Goal: Information Seeking & Learning: Find contact information

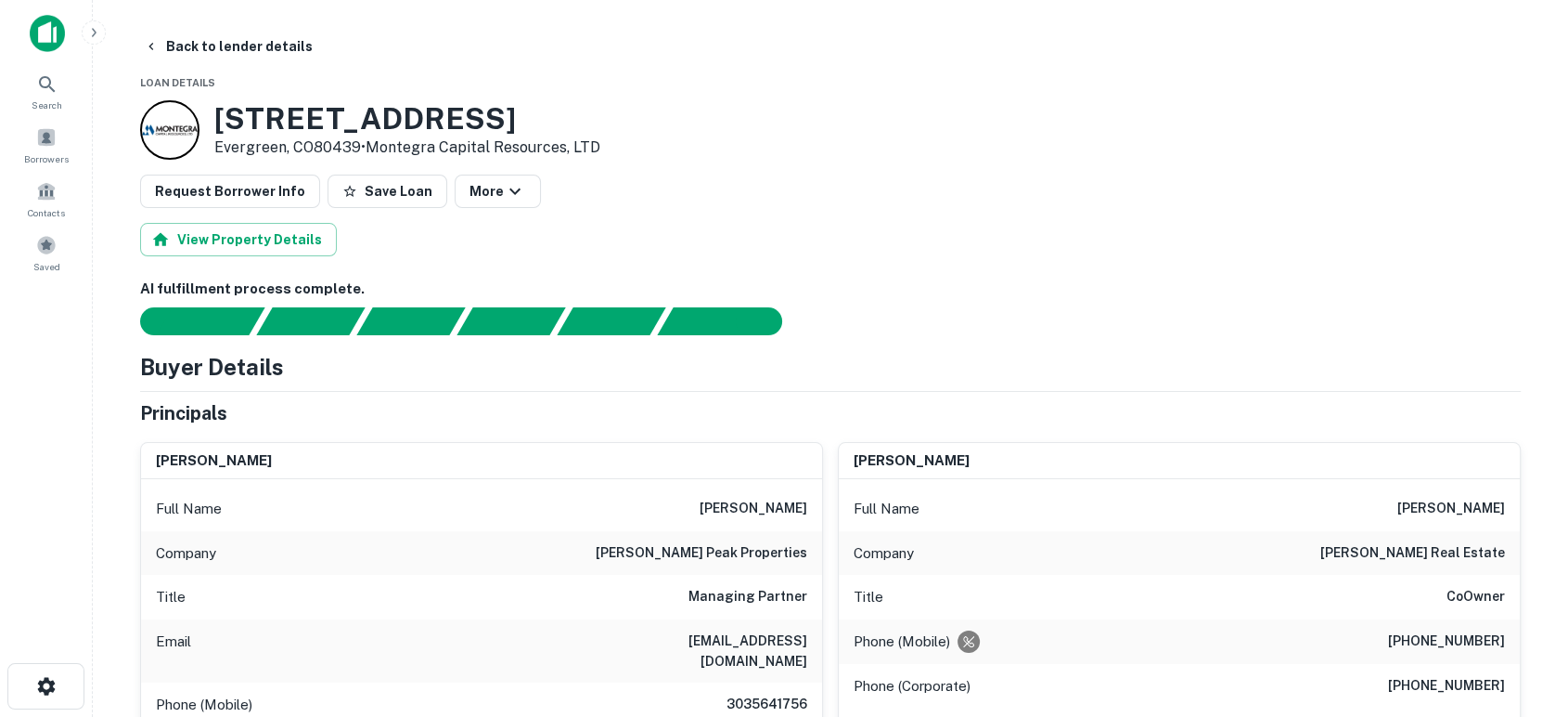
click at [53, 22] on img at bounding box center [47, 34] width 35 height 37
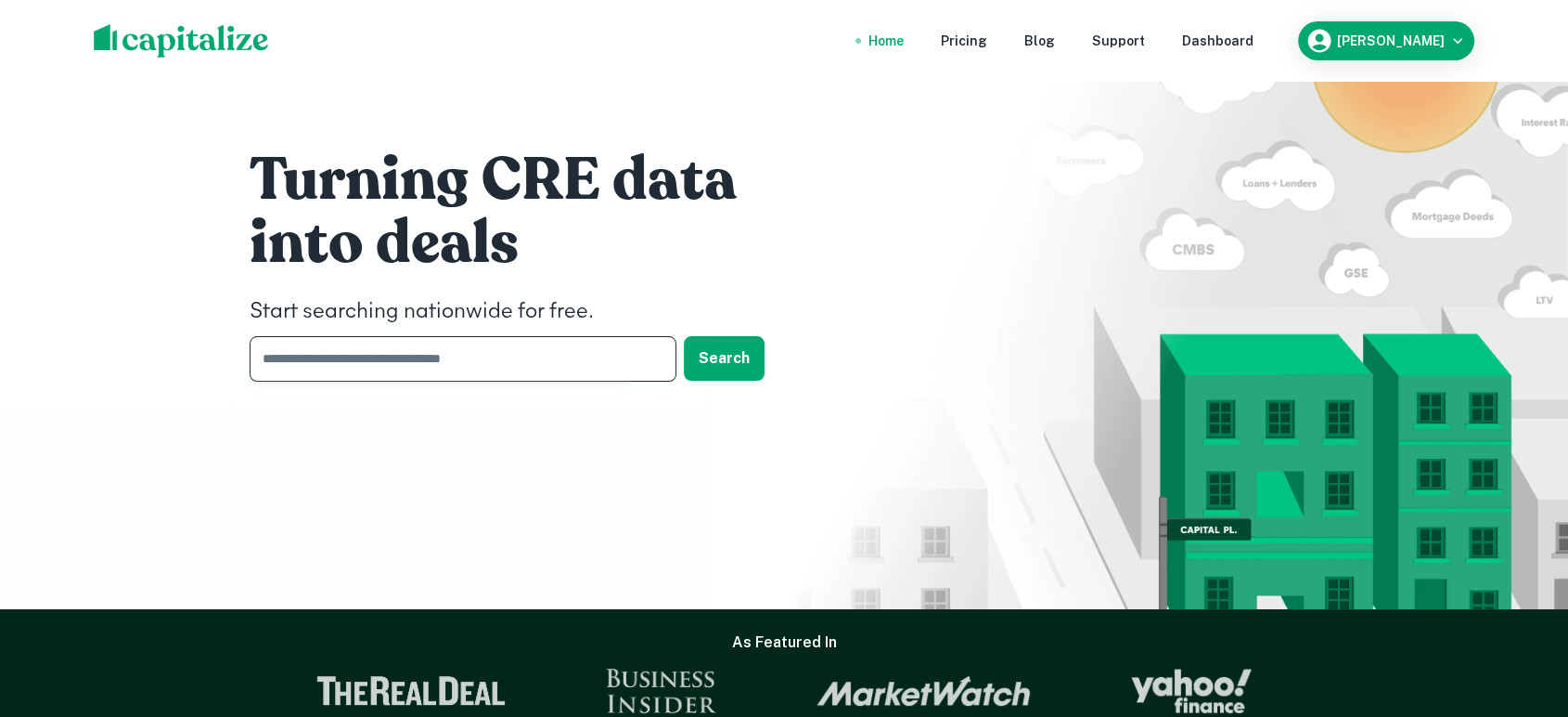
click at [429, 351] on input "text" at bounding box center [456, 358] width 414 height 46
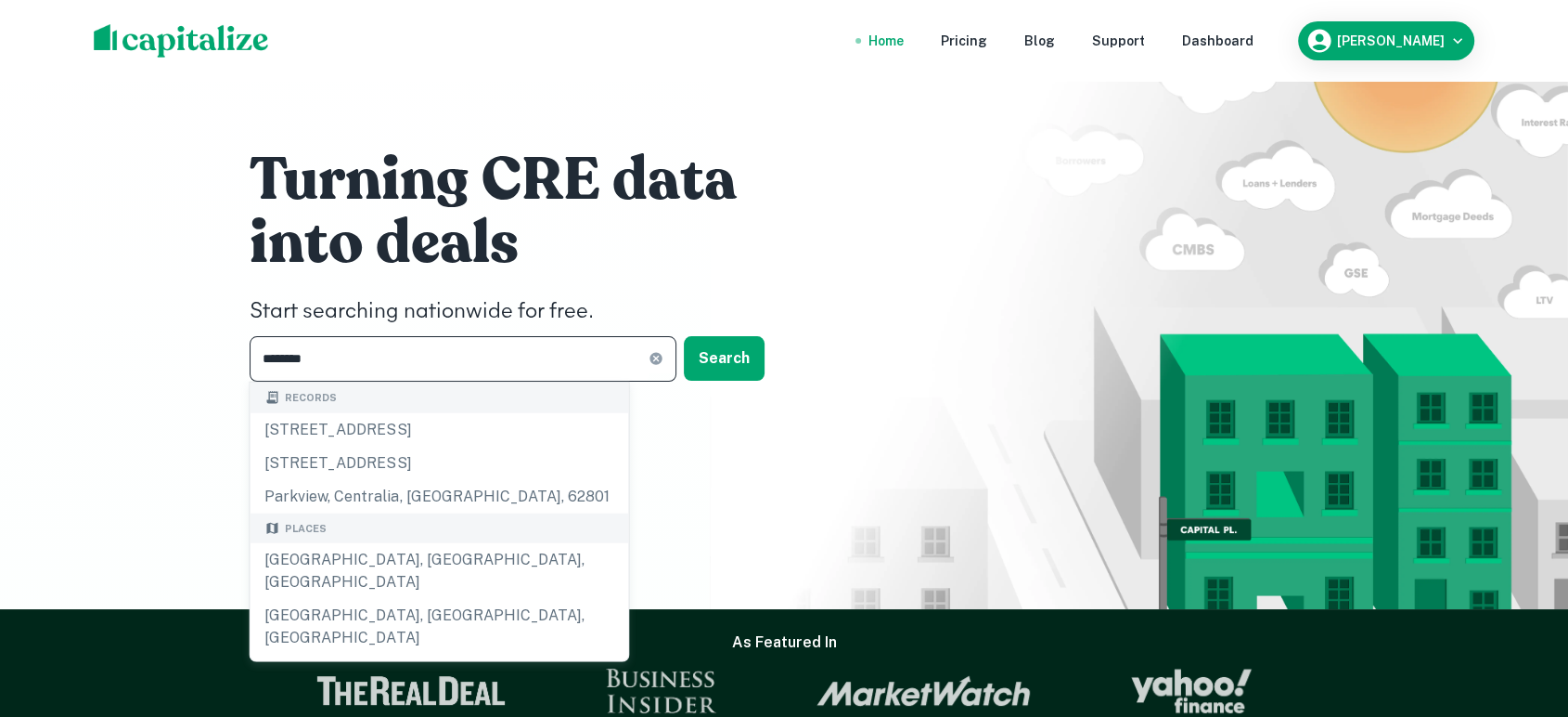
type input "********"
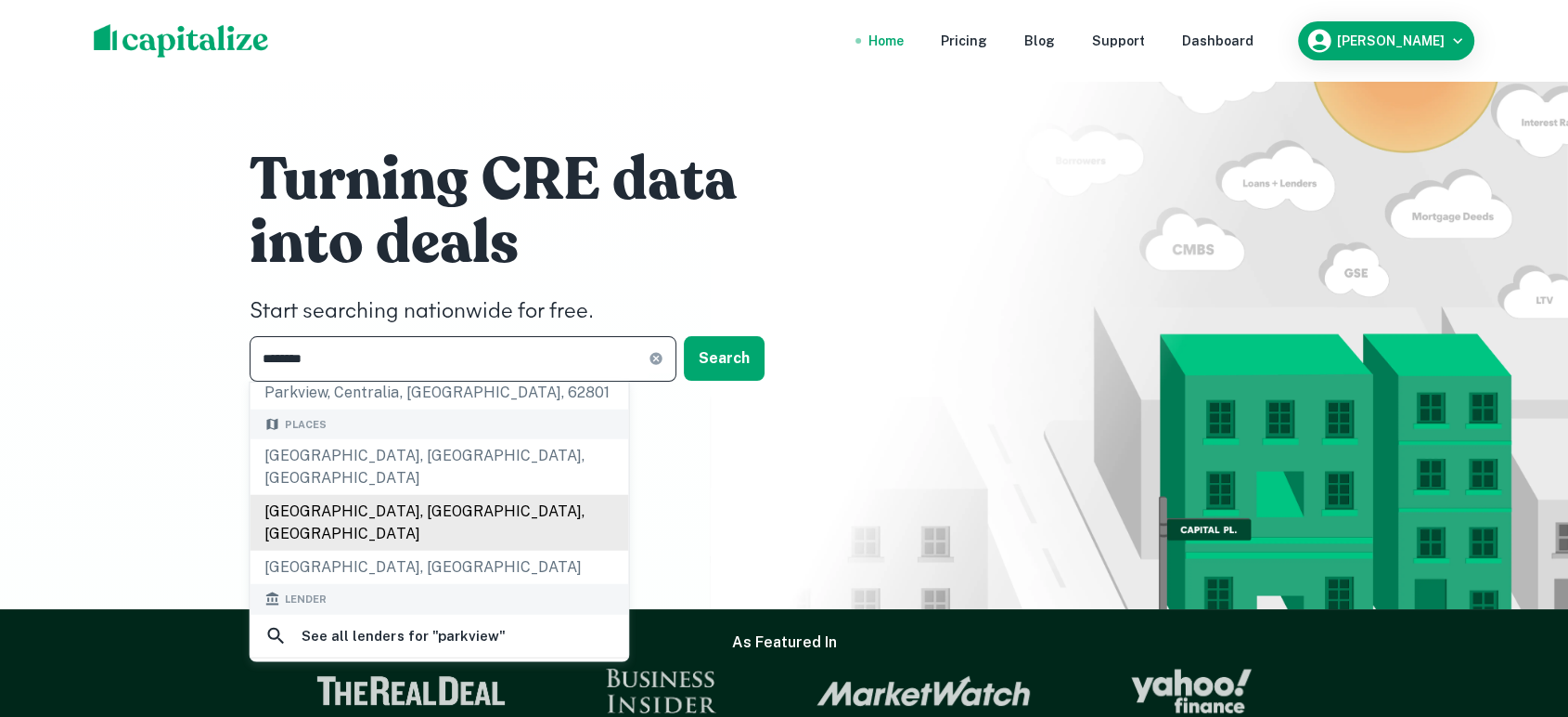
scroll to position [138, 0]
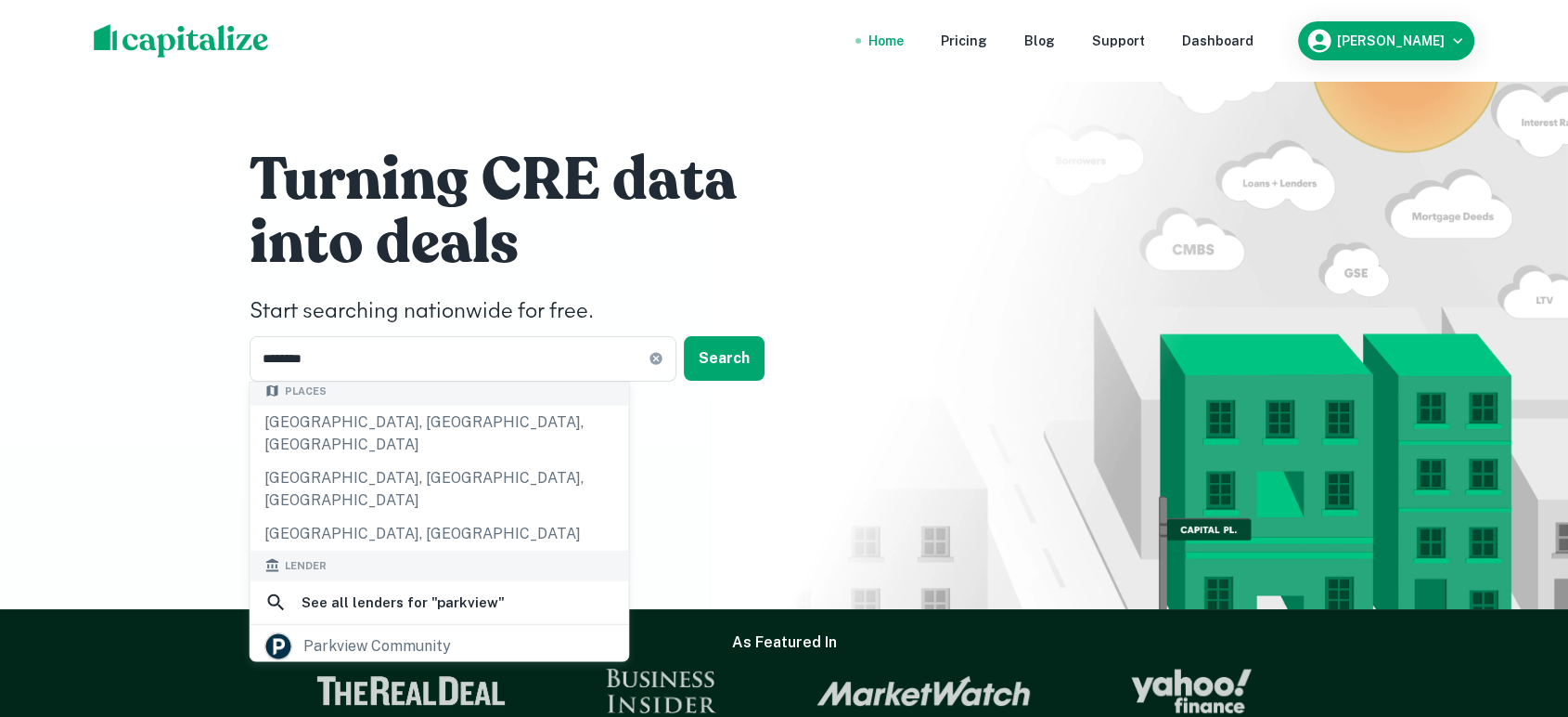
click at [391, 671] on div "parkview financial®️" at bounding box center [378, 685] width 150 height 28
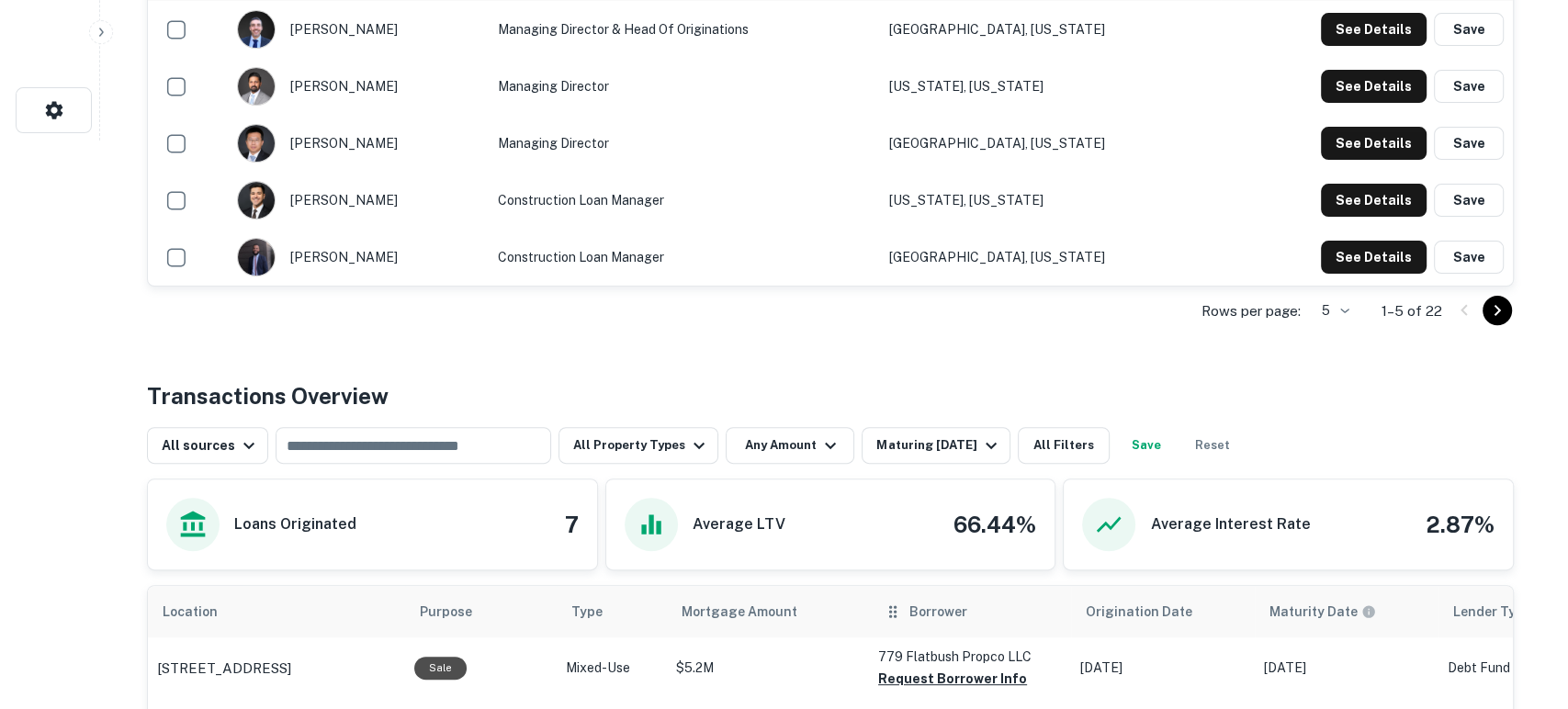
scroll to position [680, 0]
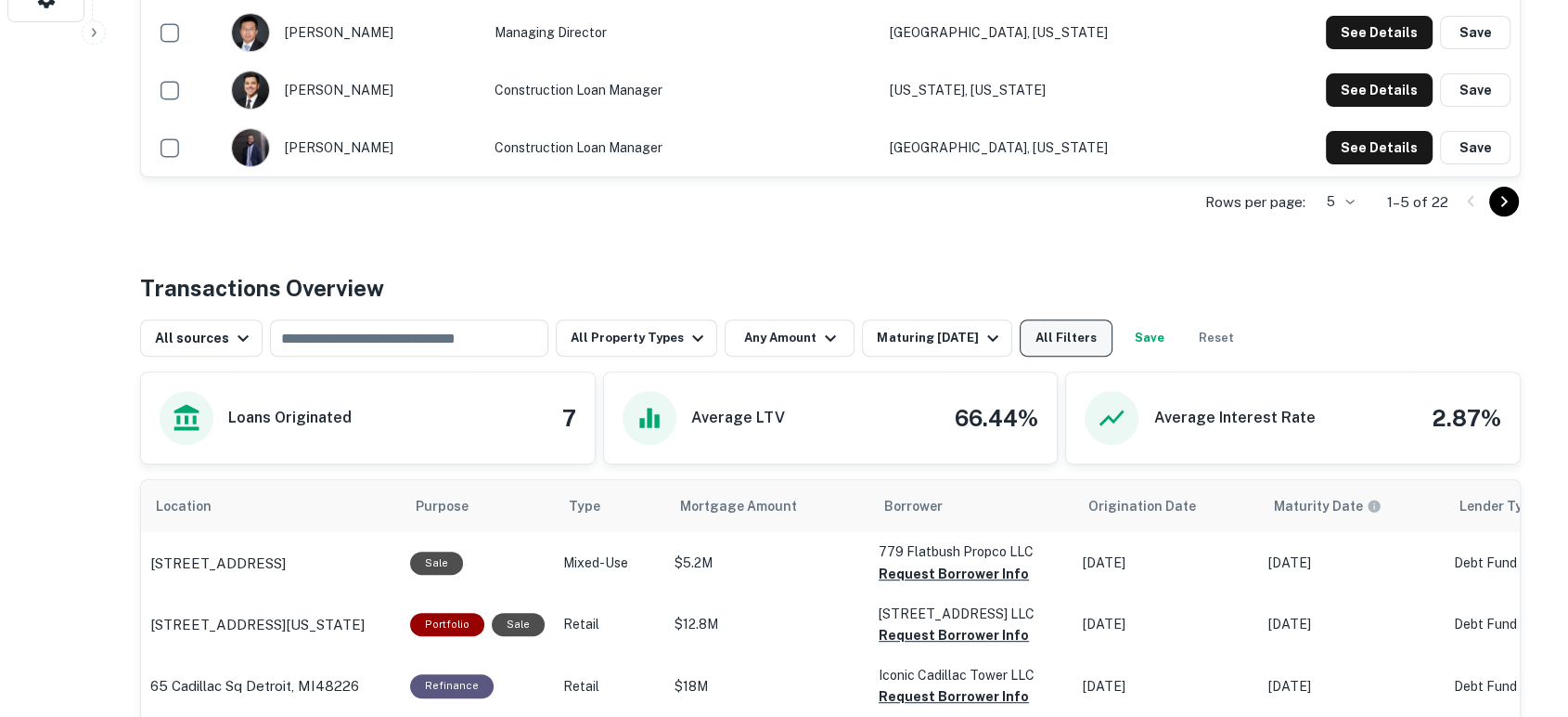
click at [1053, 331] on button "All Filters" at bounding box center [1066, 338] width 93 height 37
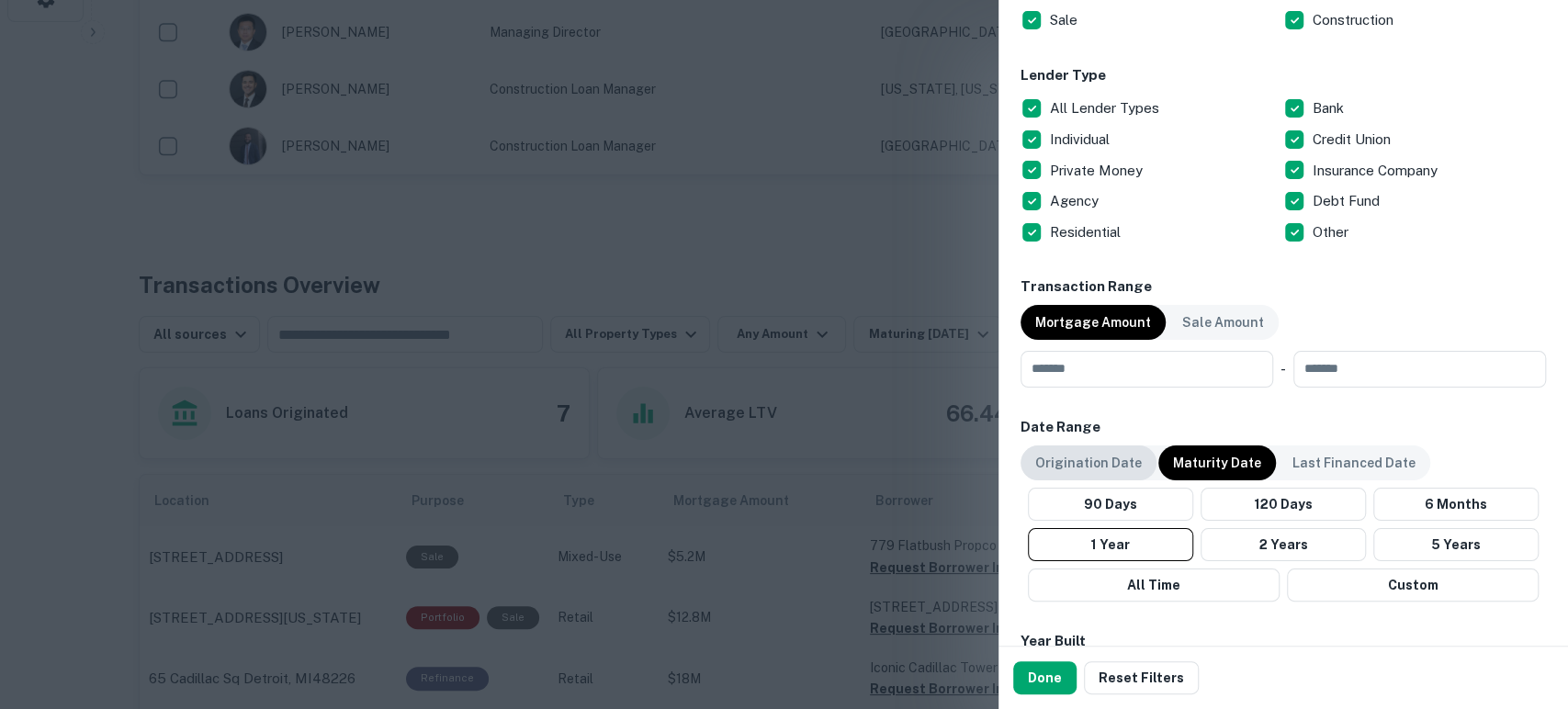
click at [1131, 460] on p "Origination Date" at bounding box center [1089, 463] width 107 height 20
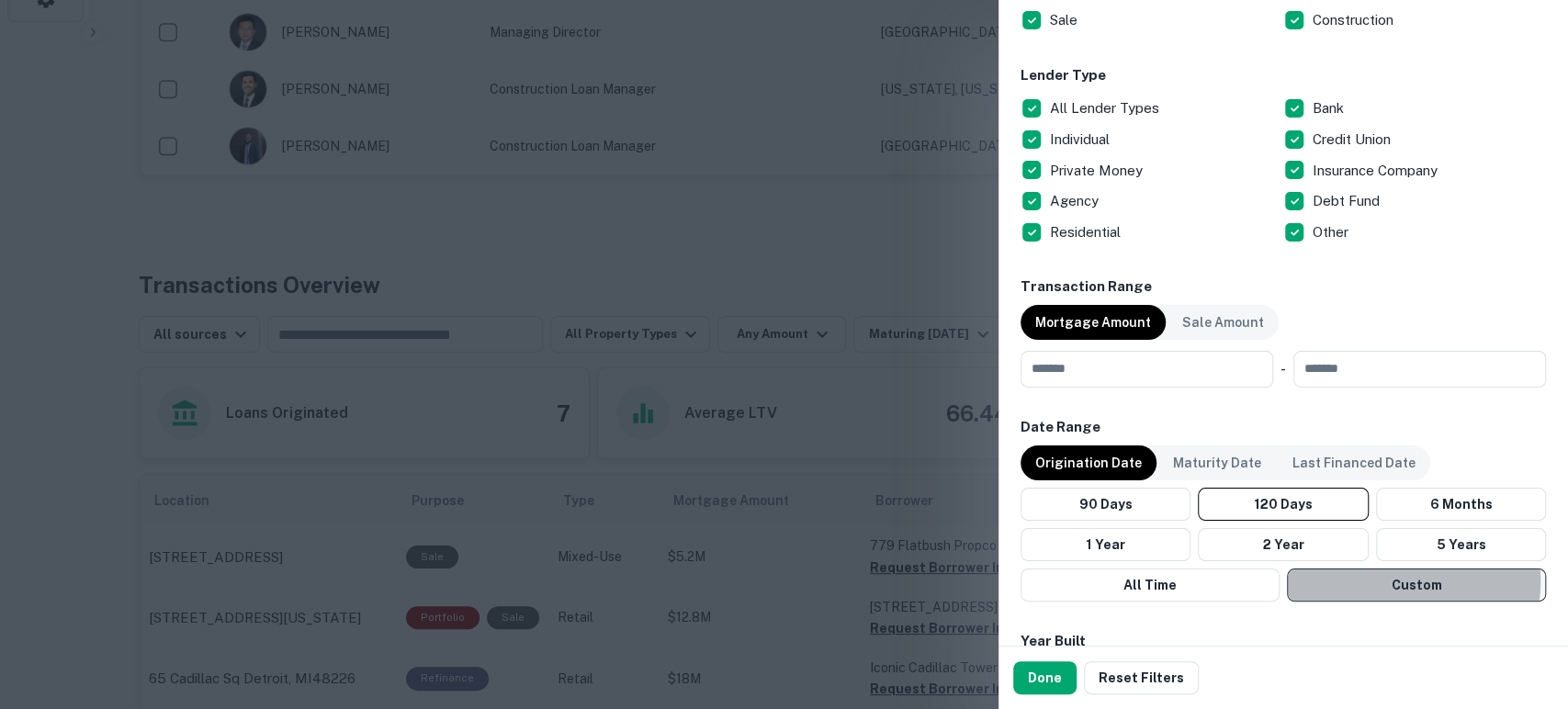
click at [1383, 579] on button "Custom" at bounding box center [1416, 585] width 259 height 33
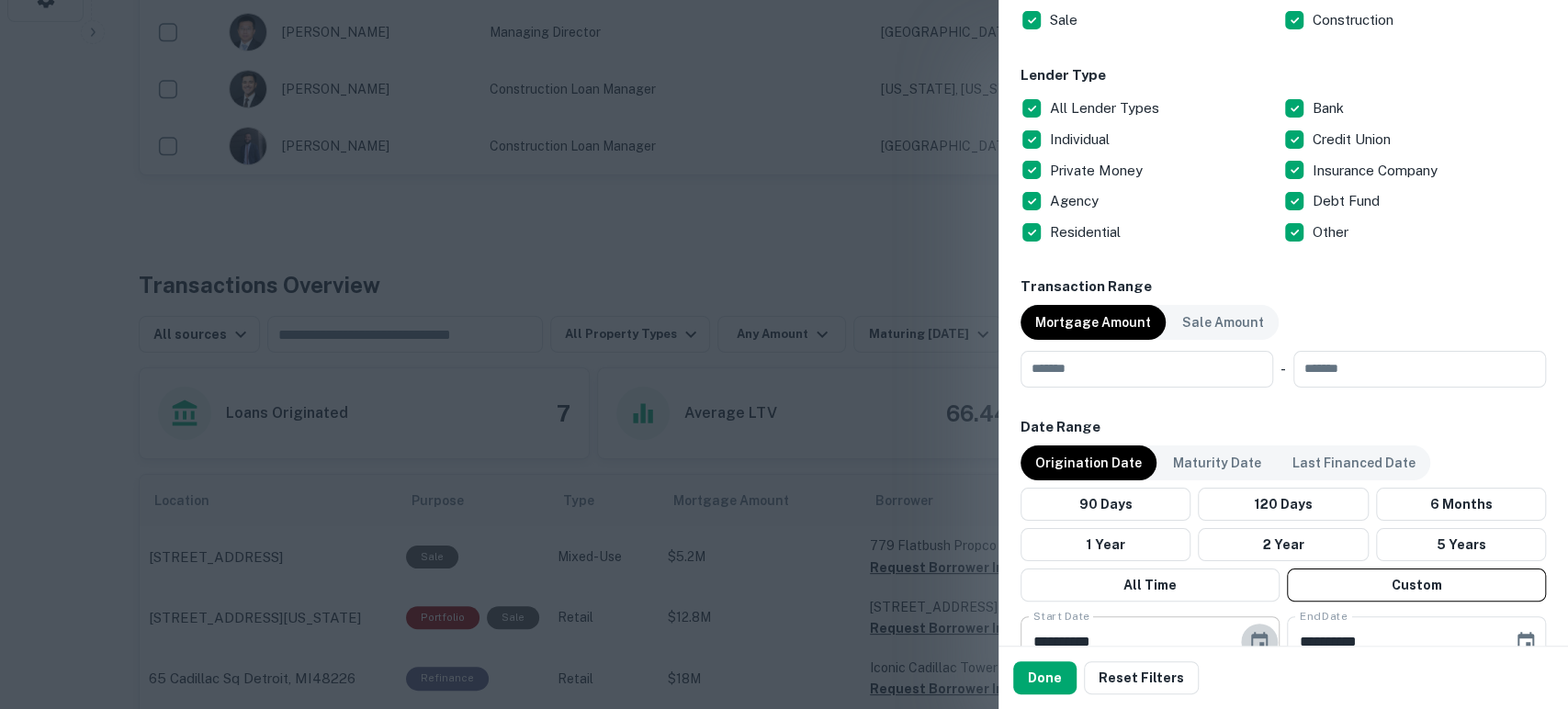
click at [1245, 627] on button "Choose date, selected date is Apr 14, 2025" at bounding box center [1259, 642] width 37 height 37
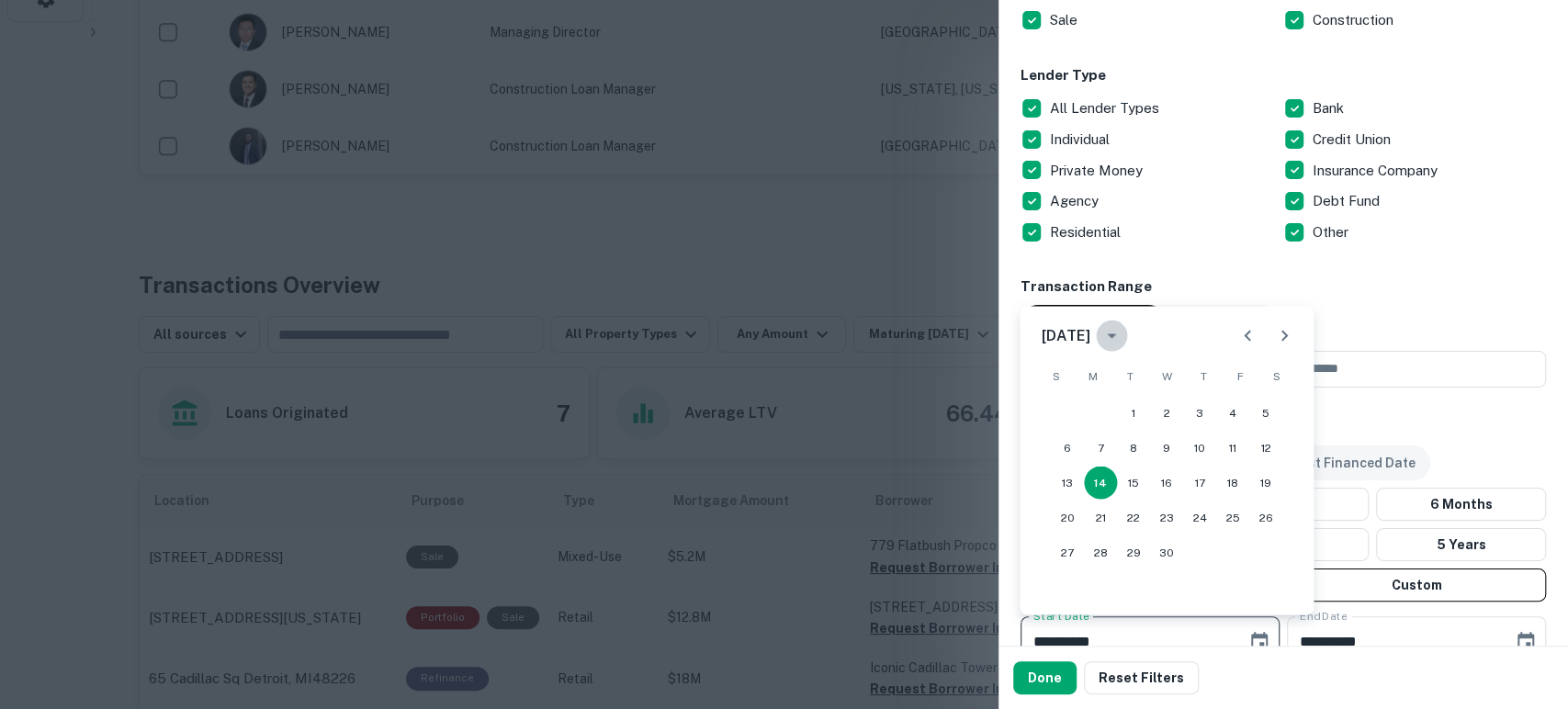
click at [1116, 334] on icon "calendar view is open, switch to year view" at bounding box center [1111, 335] width 9 height 5
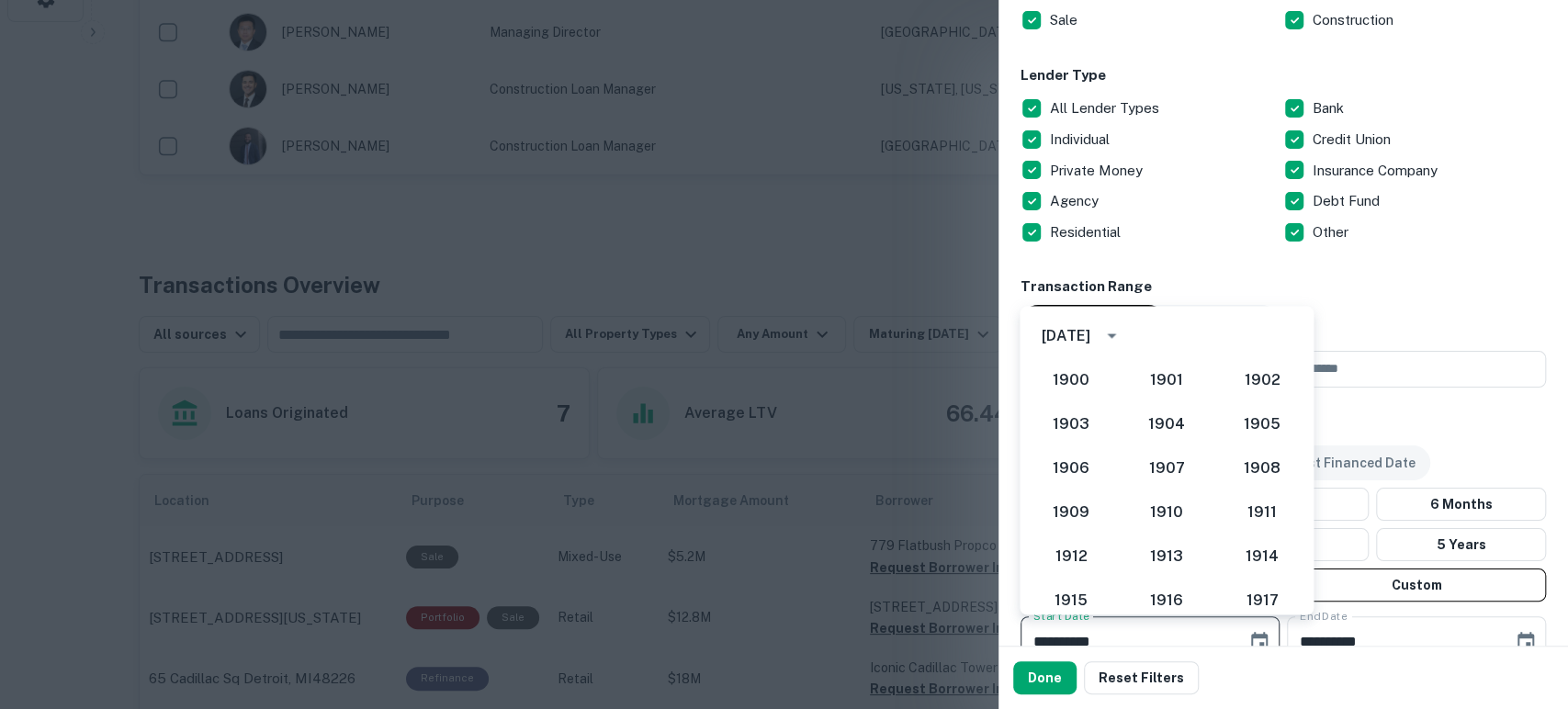
scroll to position [1594, 0]
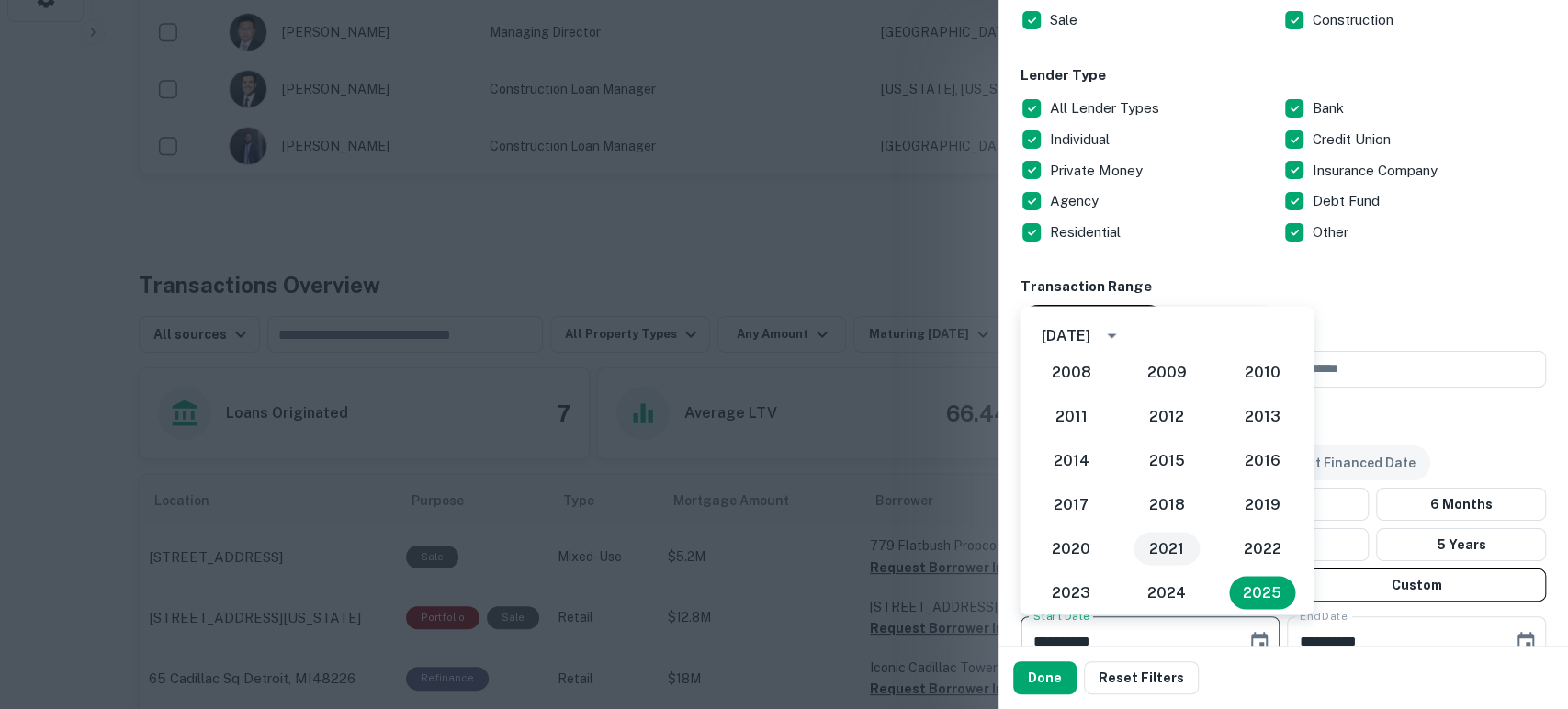
click at [1165, 548] on button "2021" at bounding box center [1166, 548] width 66 height 33
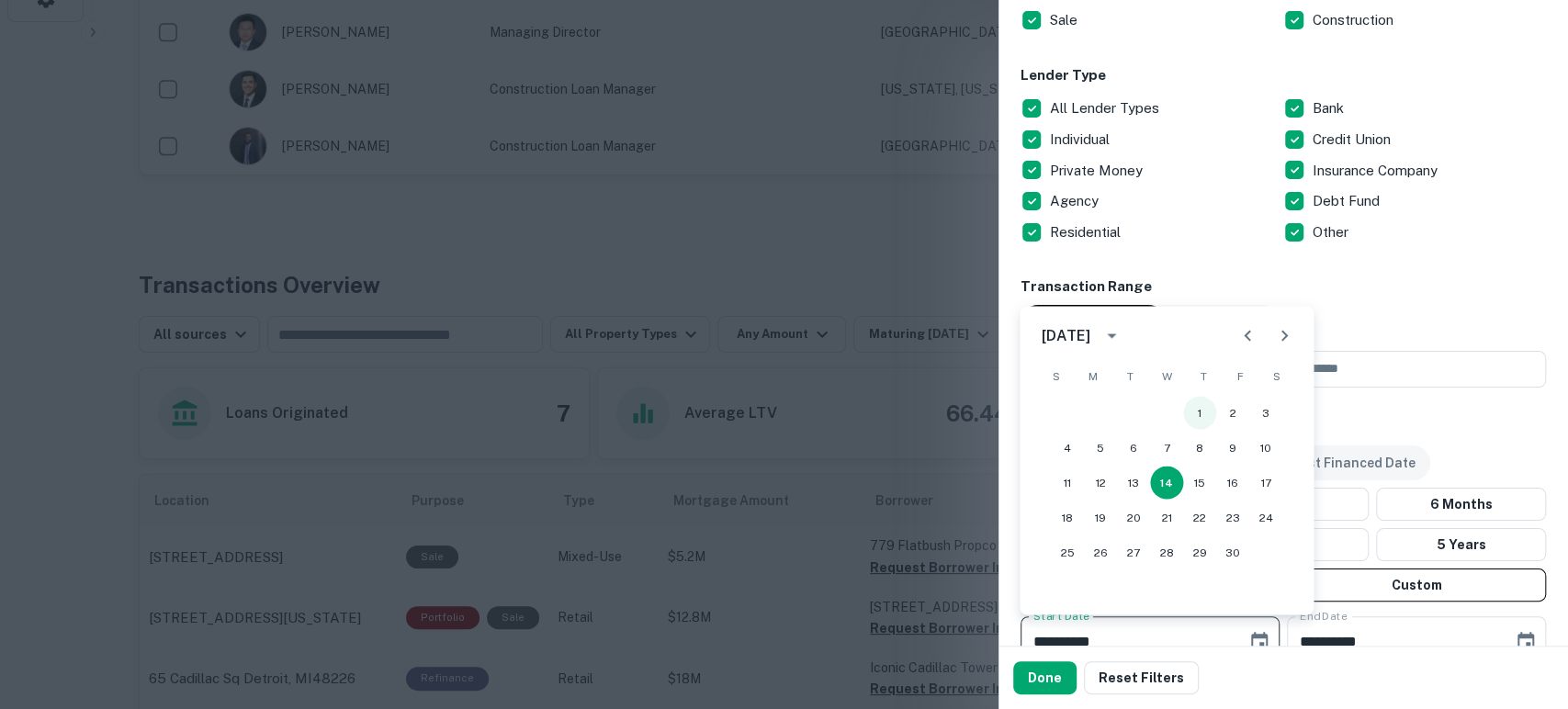
click at [1200, 417] on button "1" at bounding box center [1199, 413] width 33 height 33
type input "**********"
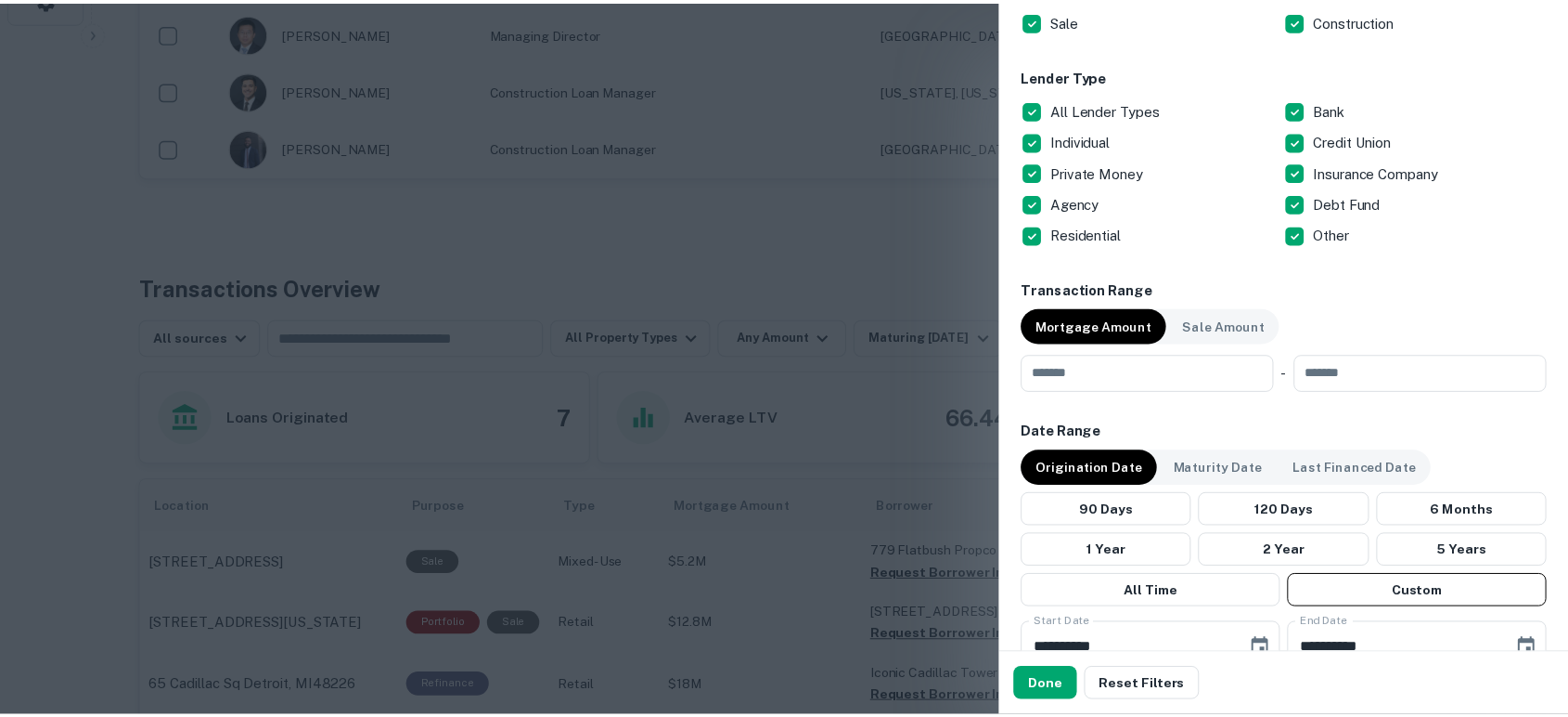
scroll to position [699, 0]
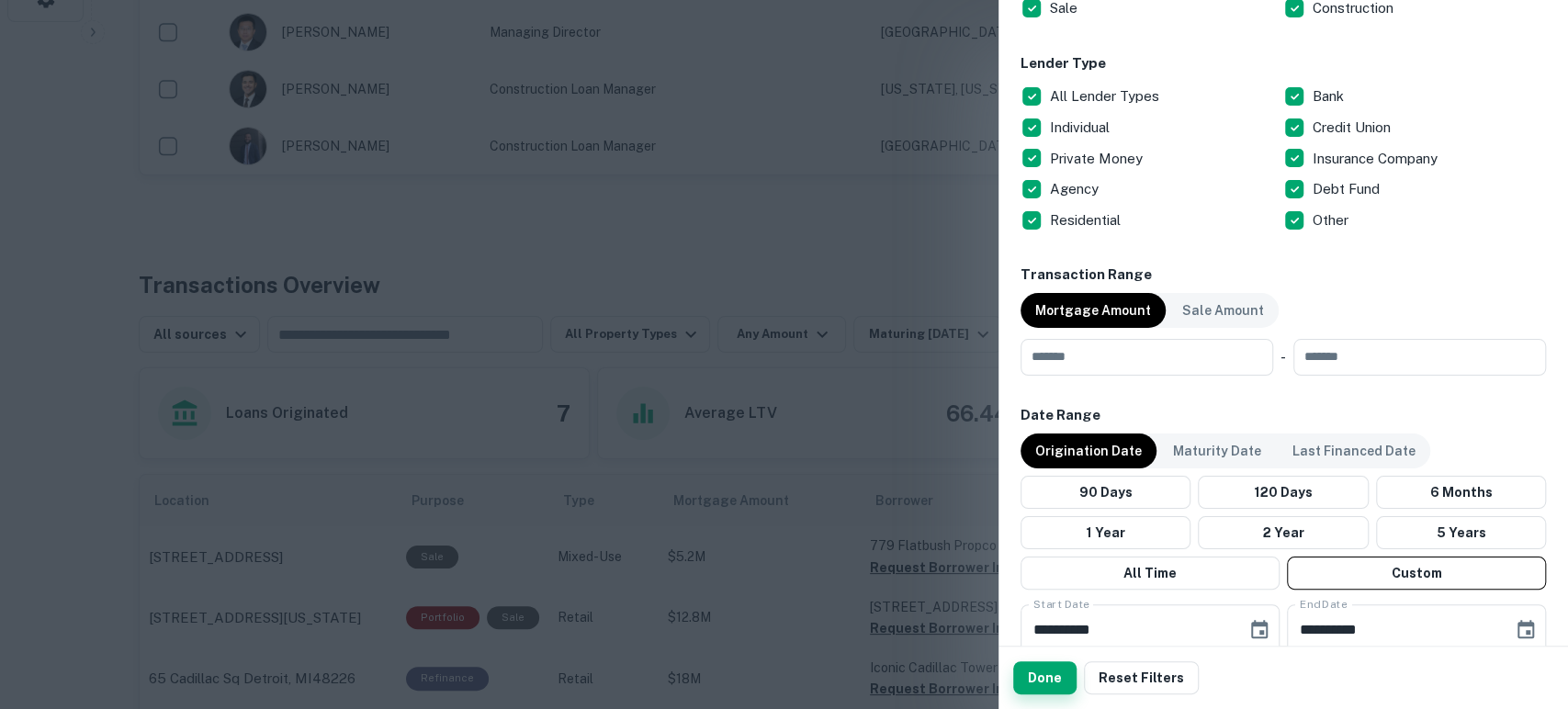
click at [1058, 678] on button "Done" at bounding box center [1045, 678] width 64 height 33
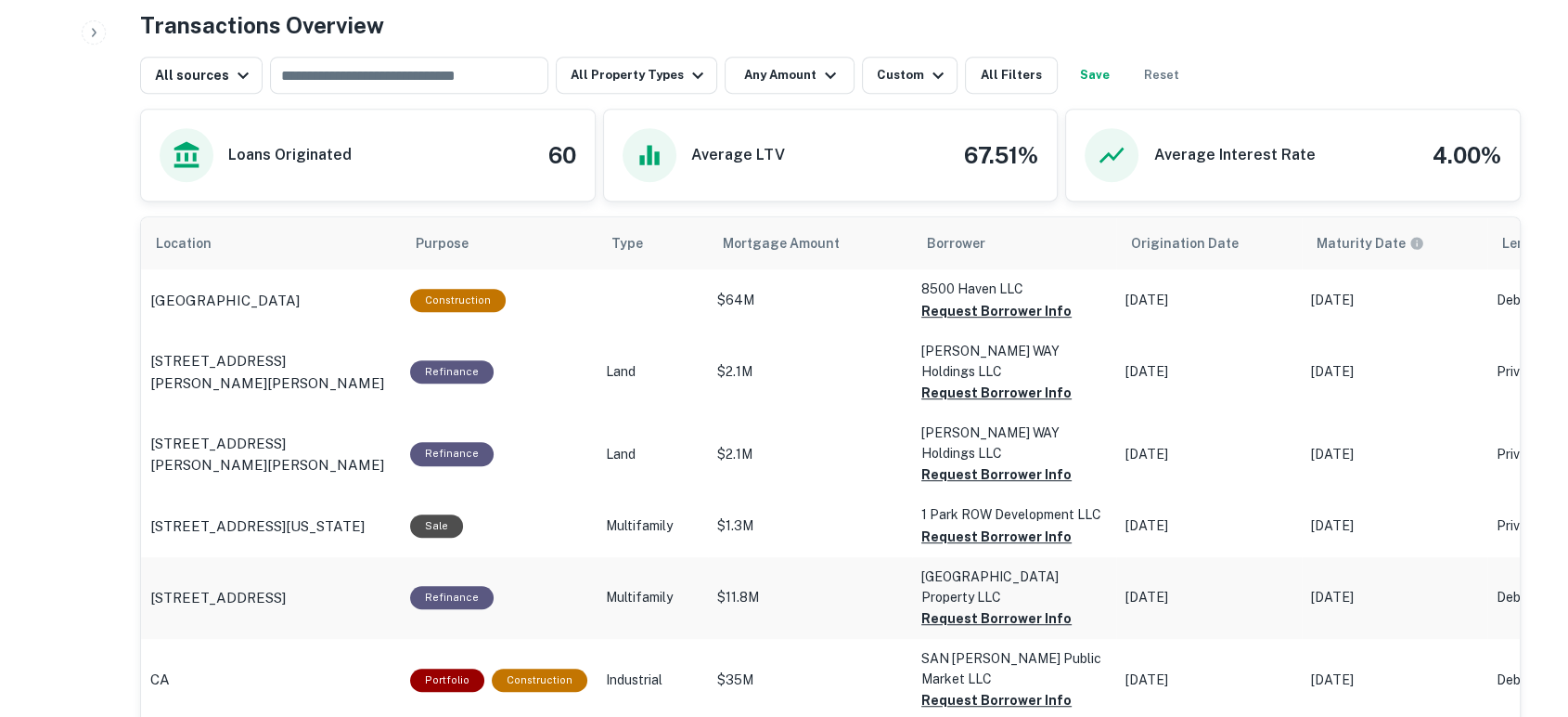
scroll to position [963, 0]
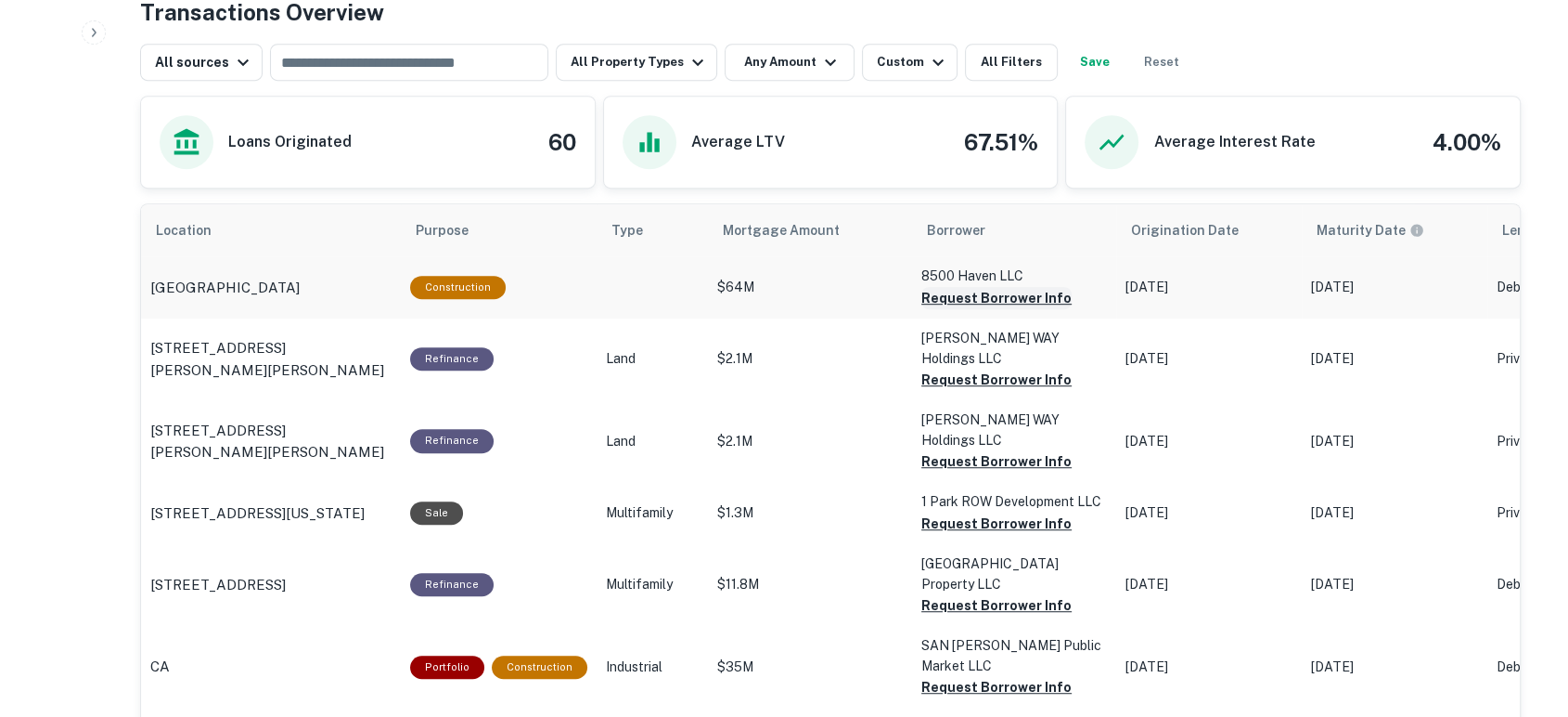
click at [991, 299] on button "Request Borrower Info" at bounding box center [997, 298] width 151 height 22
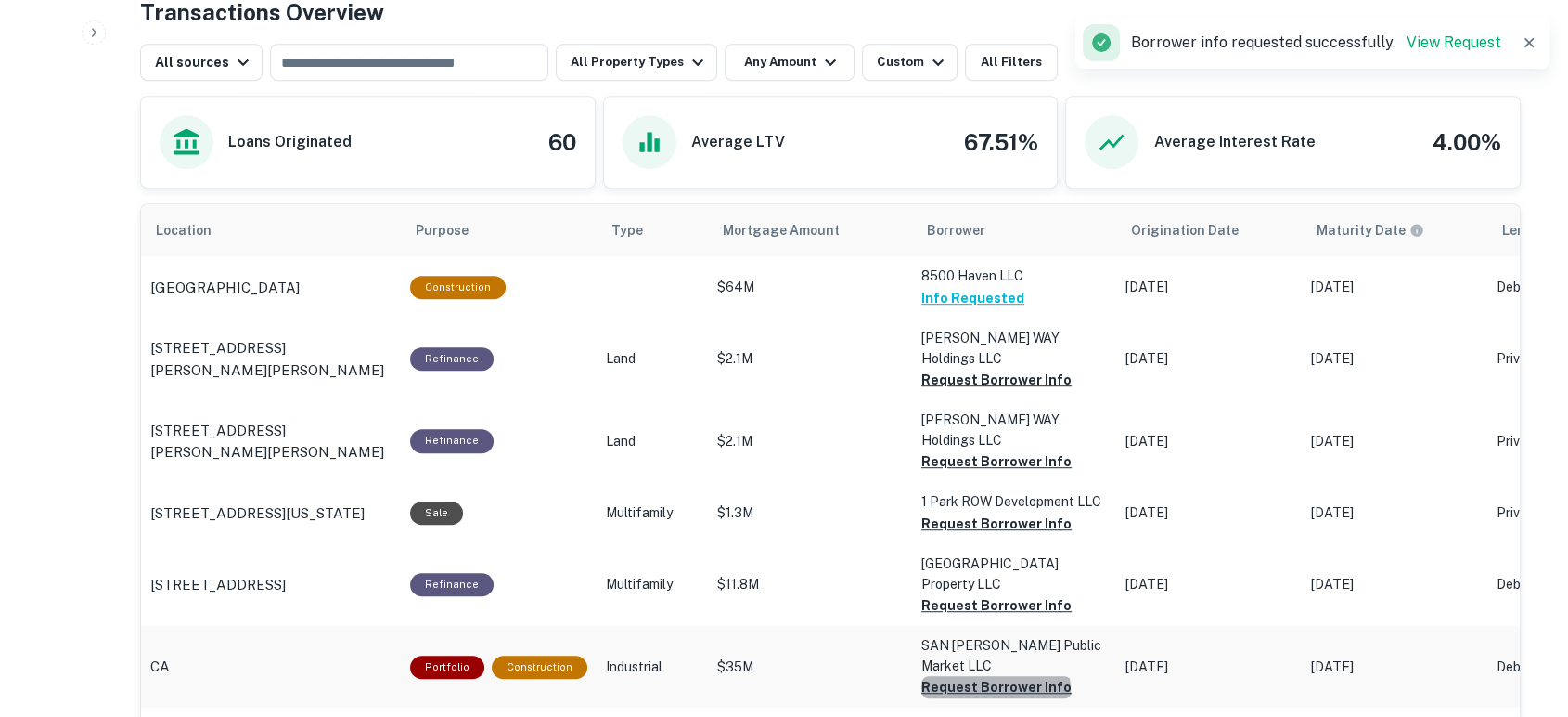
click at [985, 391] on button "Request Borrower Info" at bounding box center [997, 380] width 151 height 22
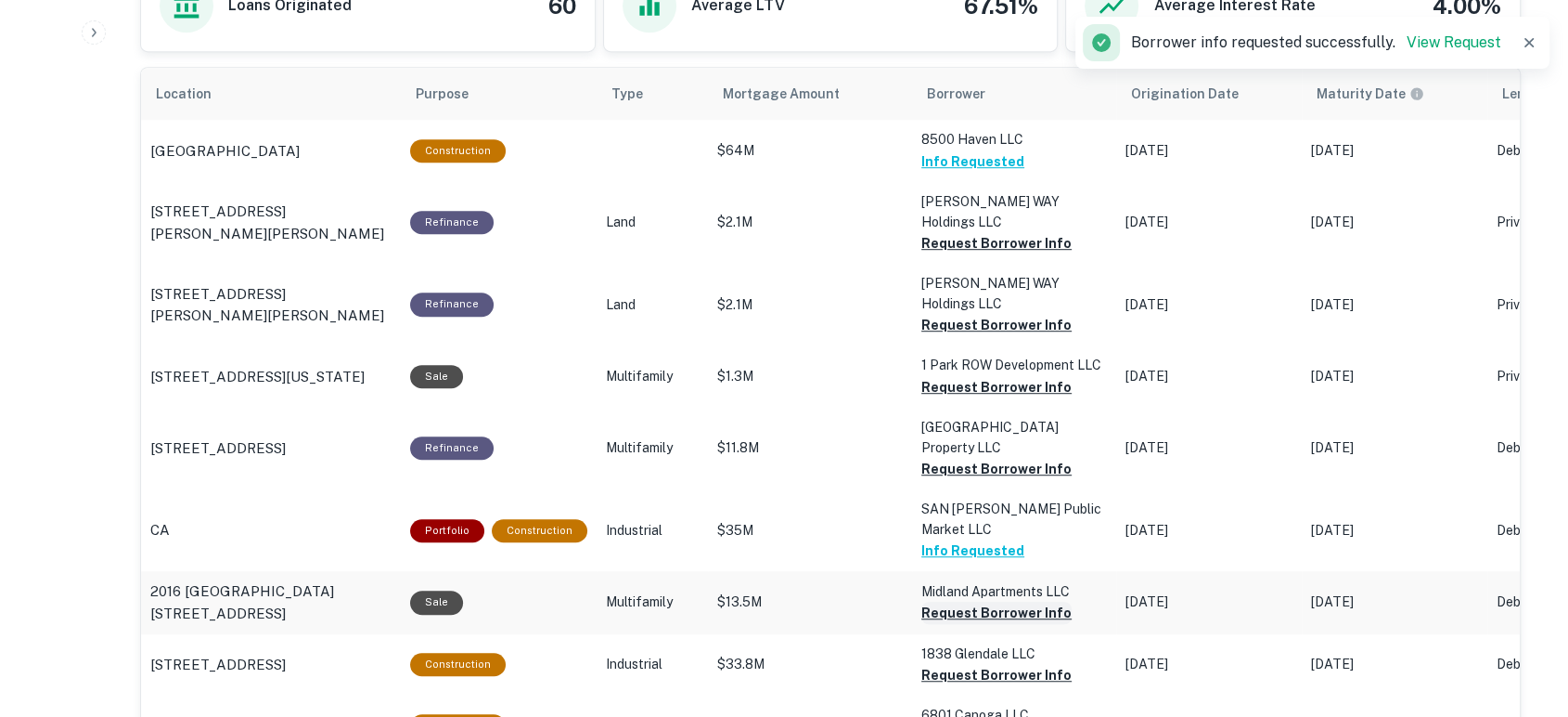
scroll to position [1238, 0]
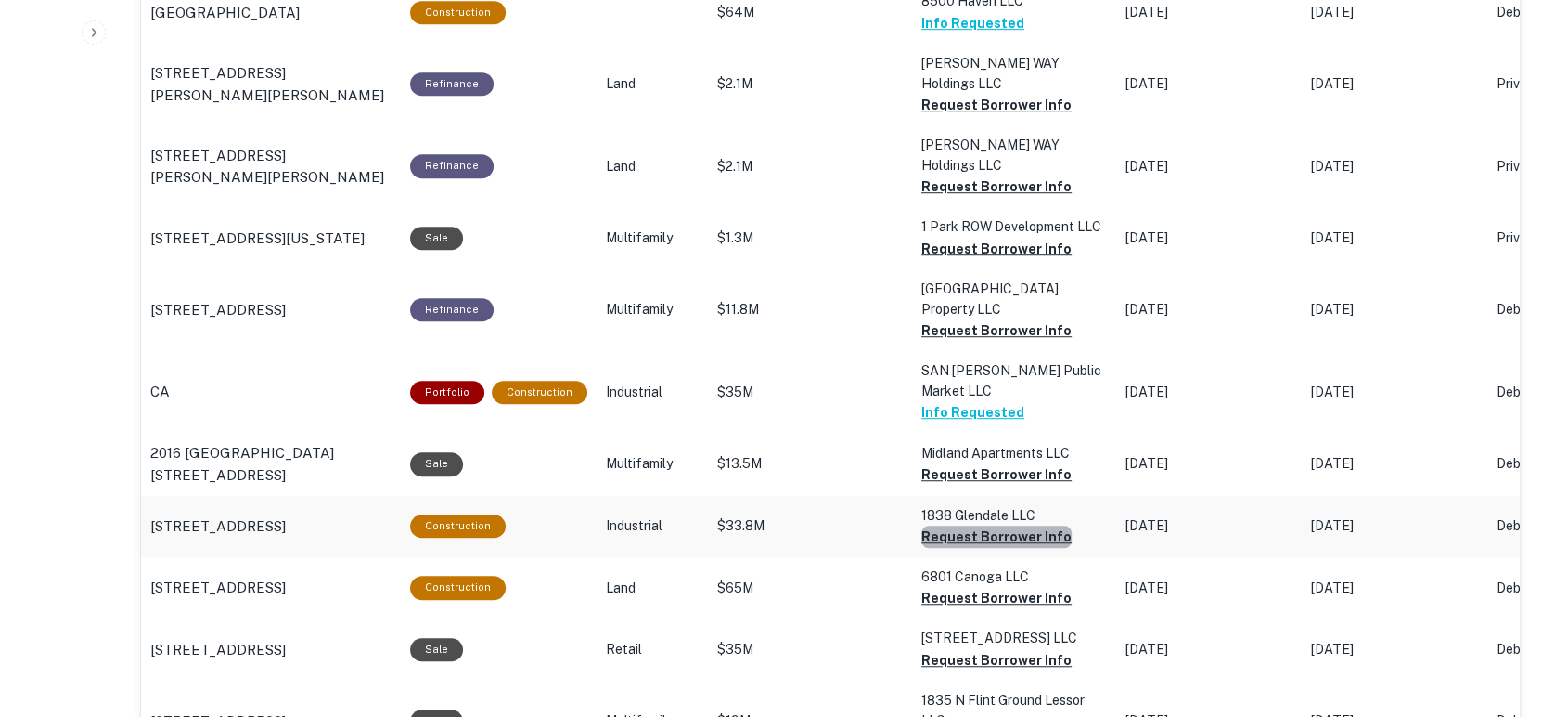
click at [1010, 116] on button "Request Borrower Info" at bounding box center [997, 105] width 151 height 22
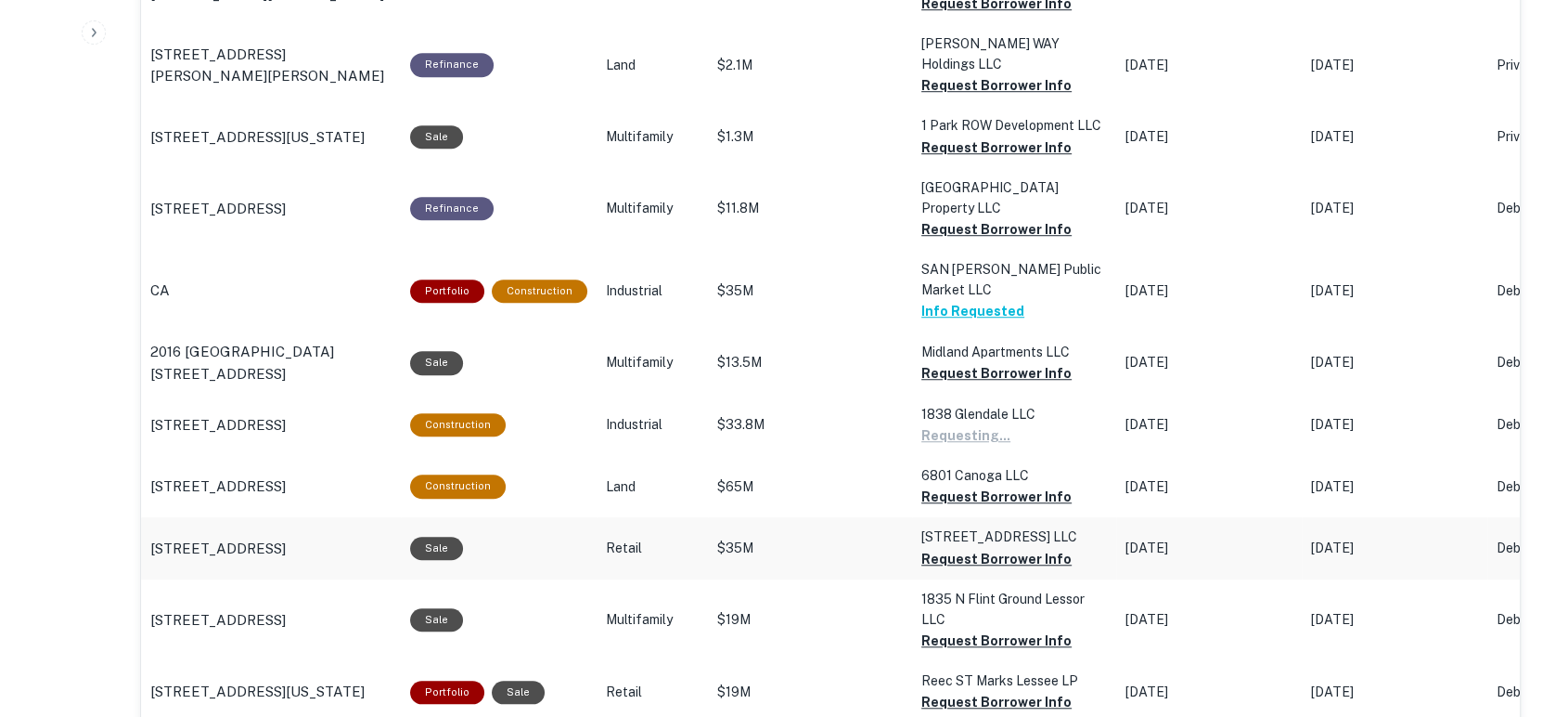
scroll to position [1375, 0]
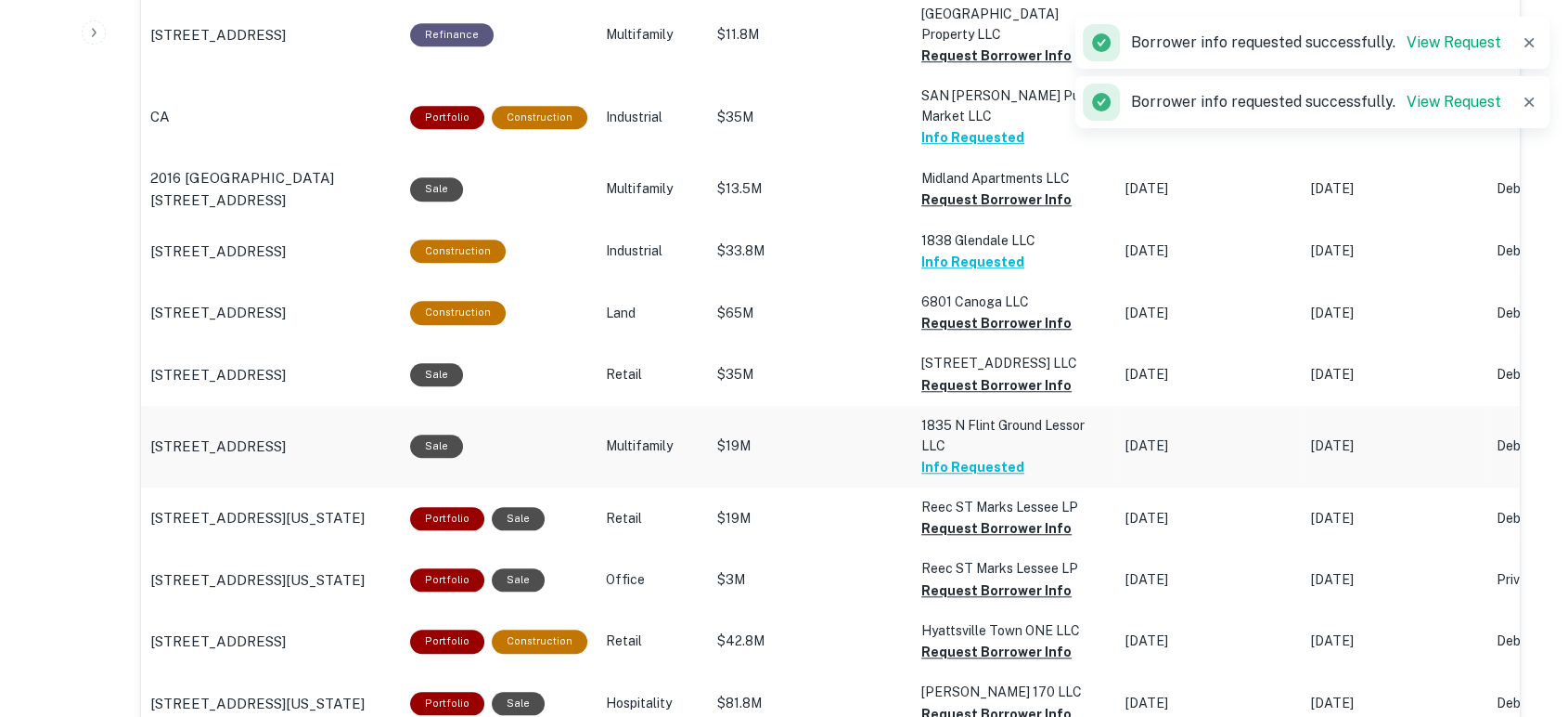
scroll to position [1650, 0]
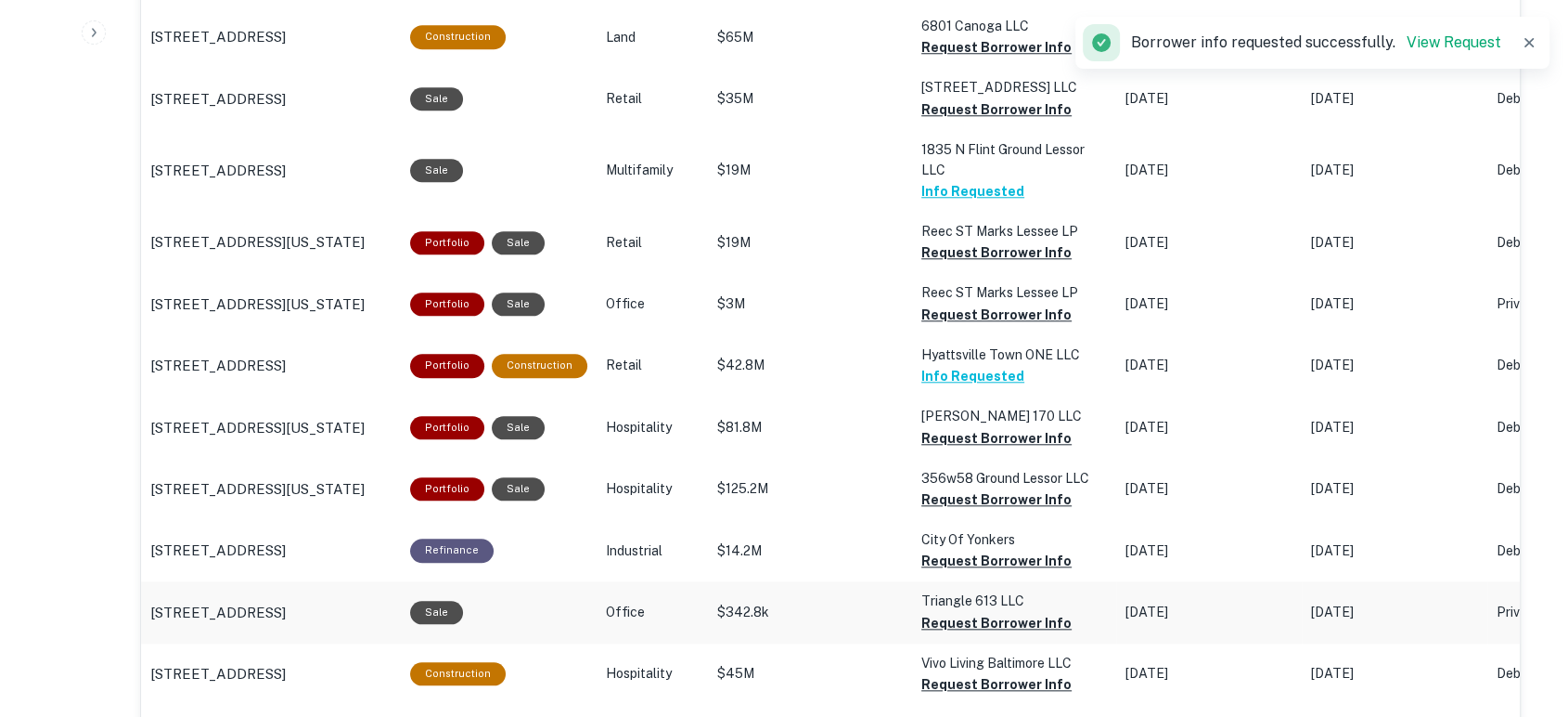
scroll to position [1925, 0]
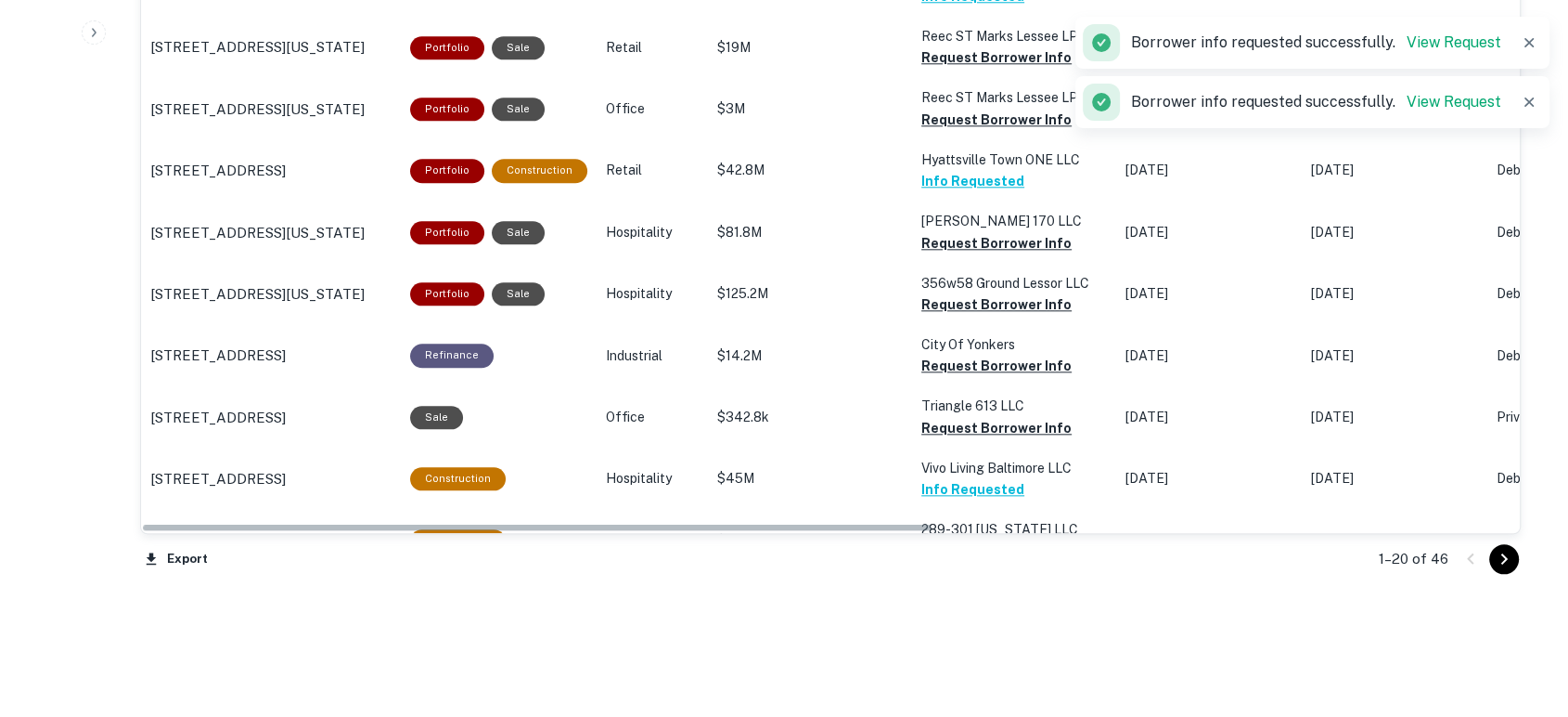
scroll to position [2026, 0]
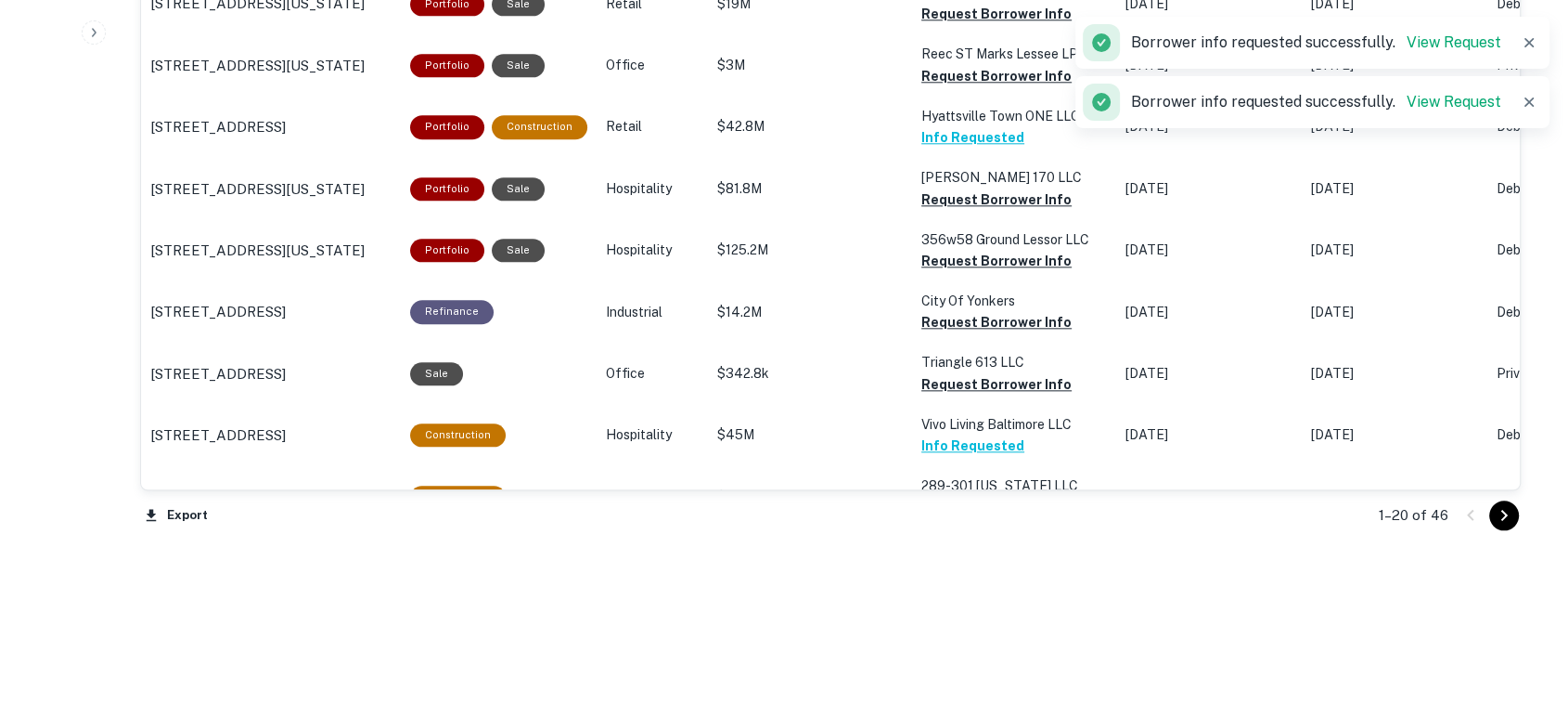
click at [1499, 532] on div "1–20 of 46" at bounding box center [1439, 515] width 164 height 50
click at [1508, 521] on icon "Go to next page" at bounding box center [1504, 515] width 22 height 22
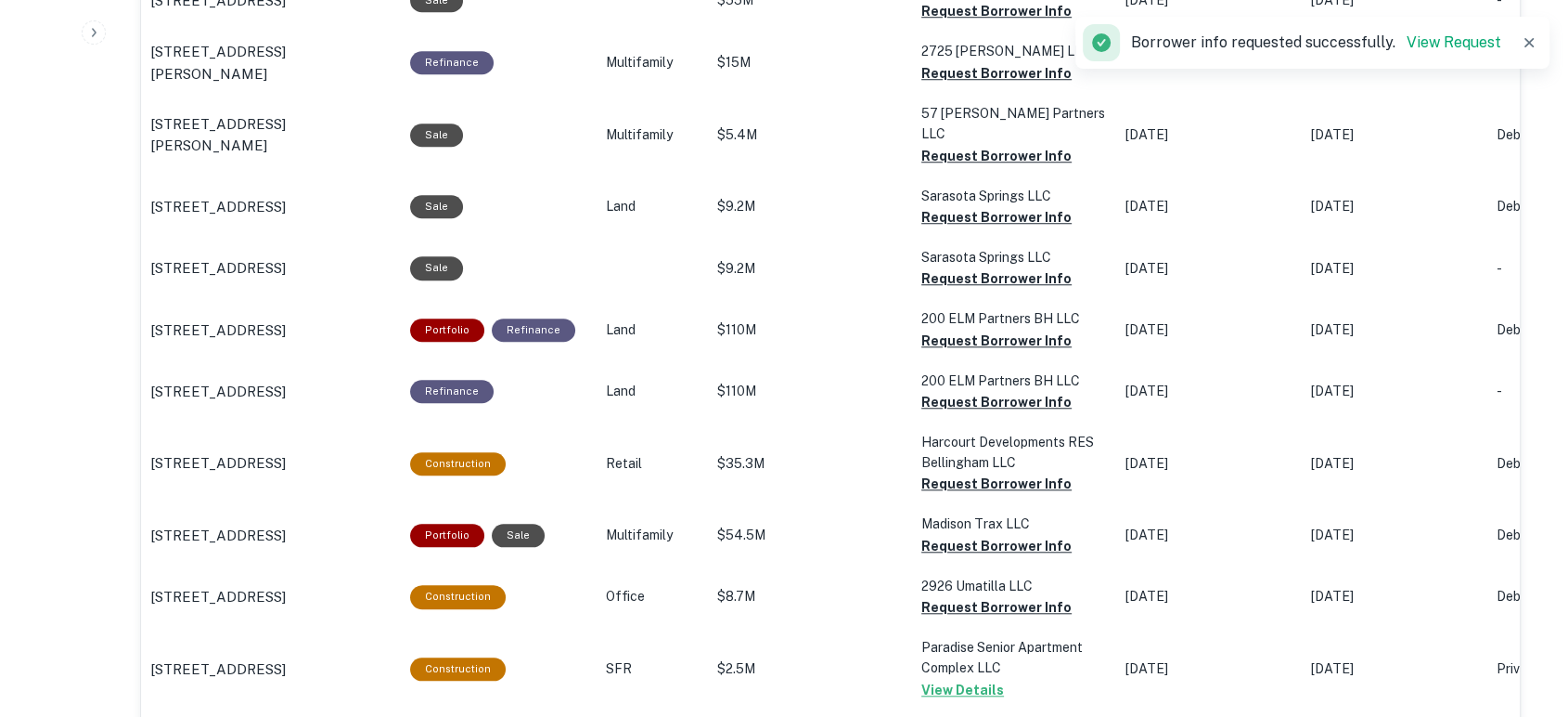
scroll to position [2022, 0]
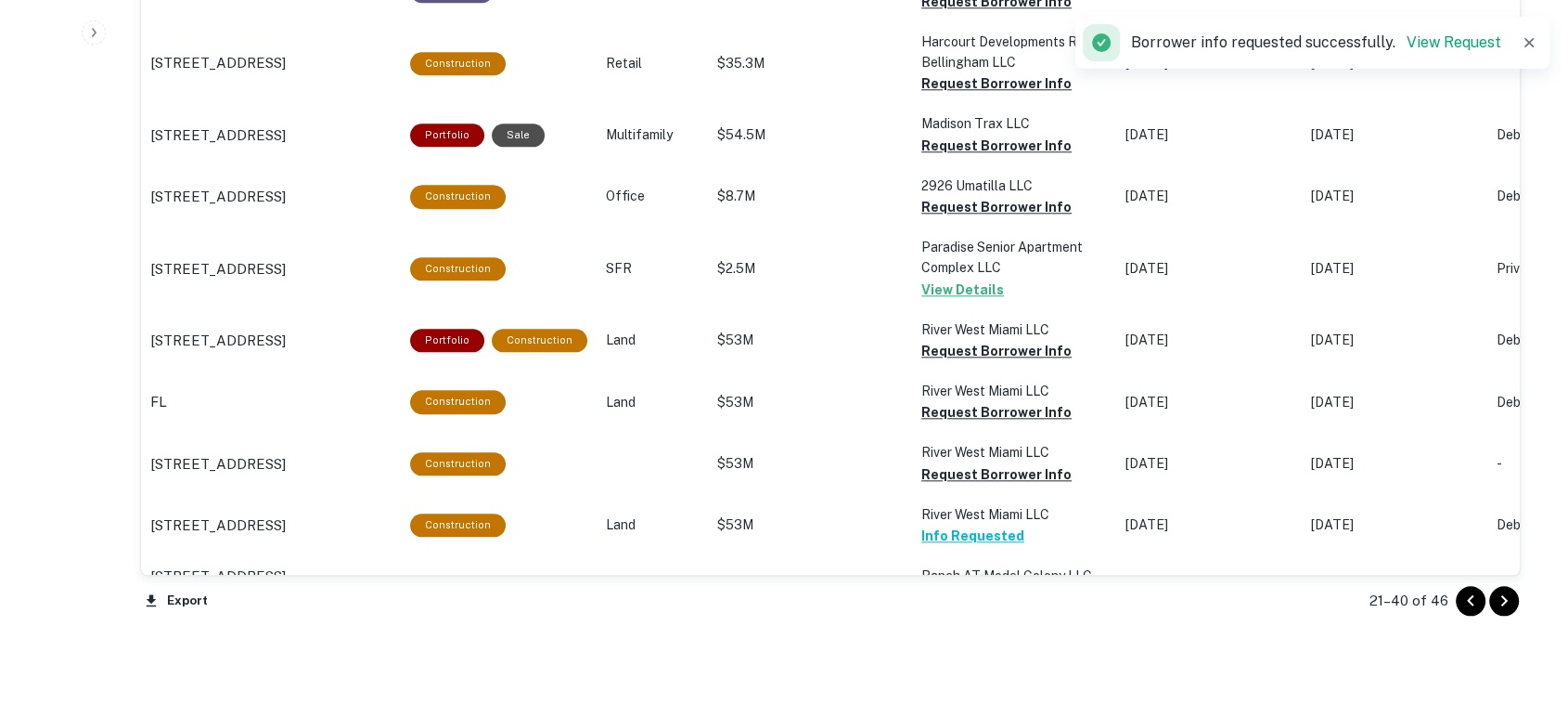
scroll to position [1885, 0]
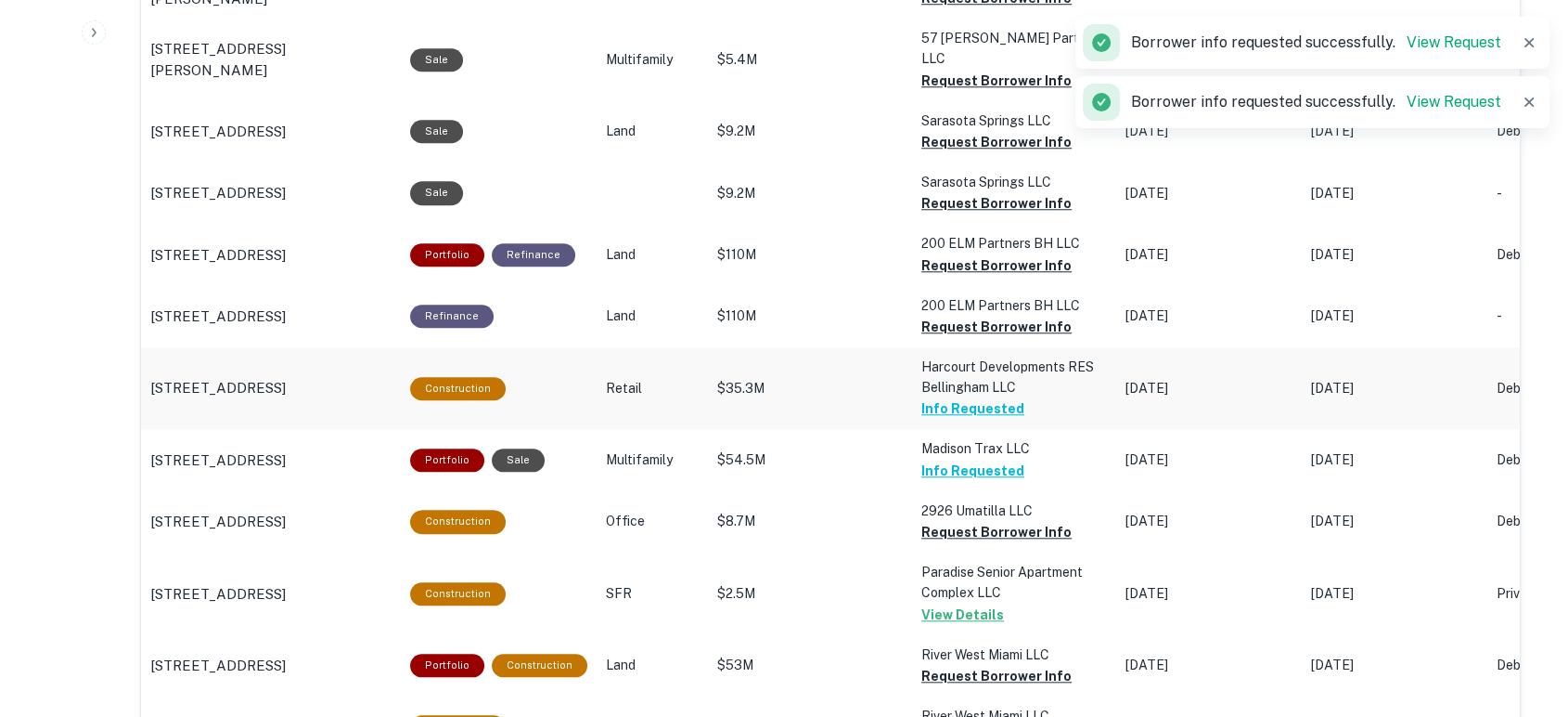
scroll to position [1610, 0]
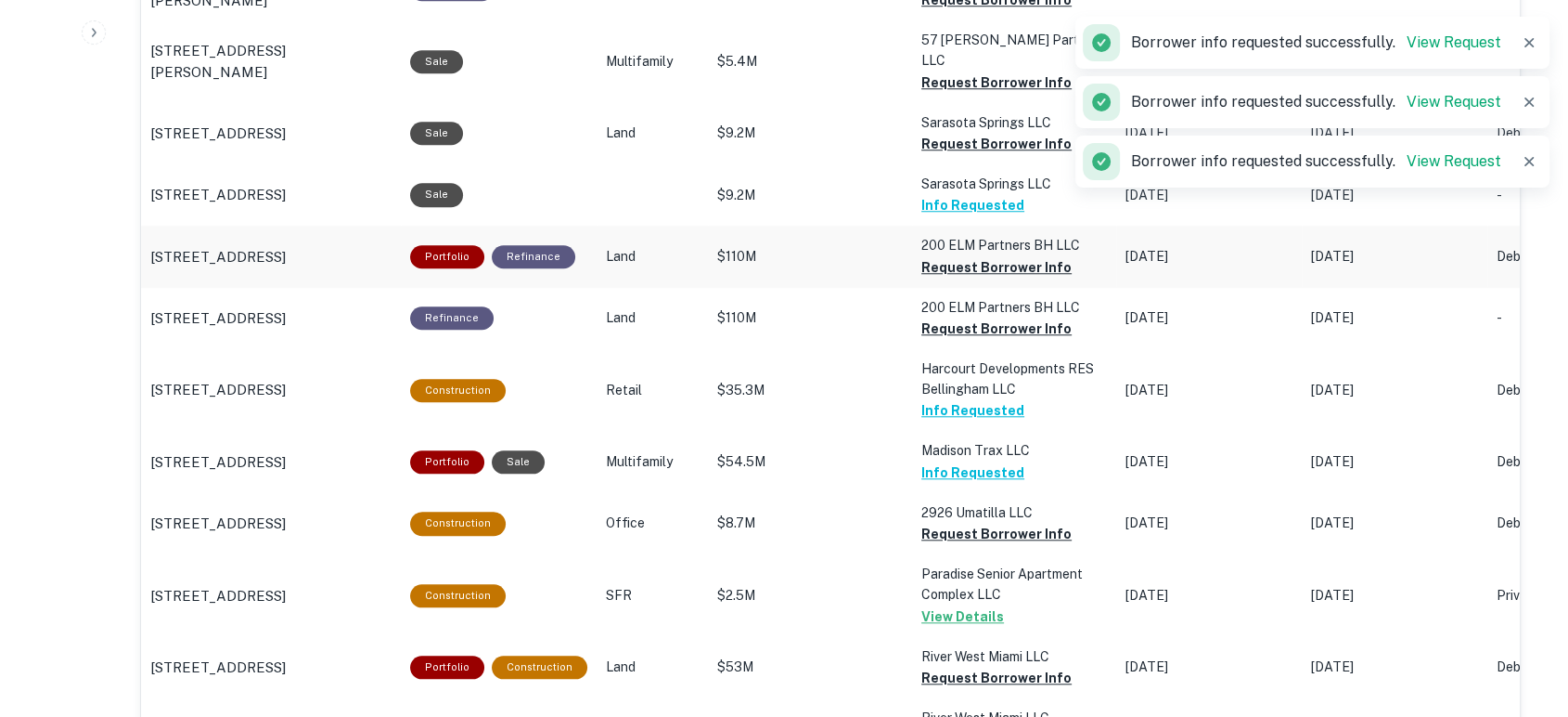
scroll to position [1471, 0]
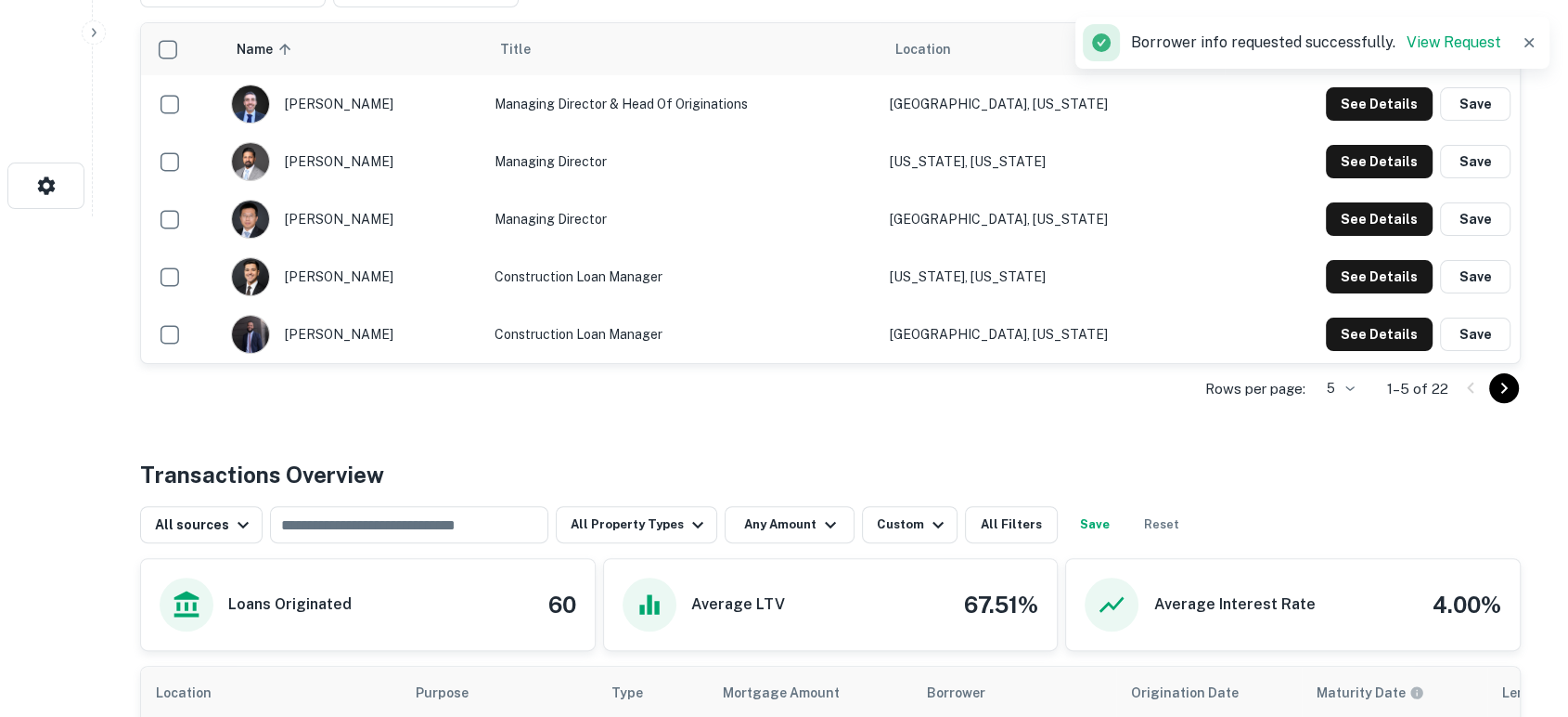
scroll to position [0, 0]
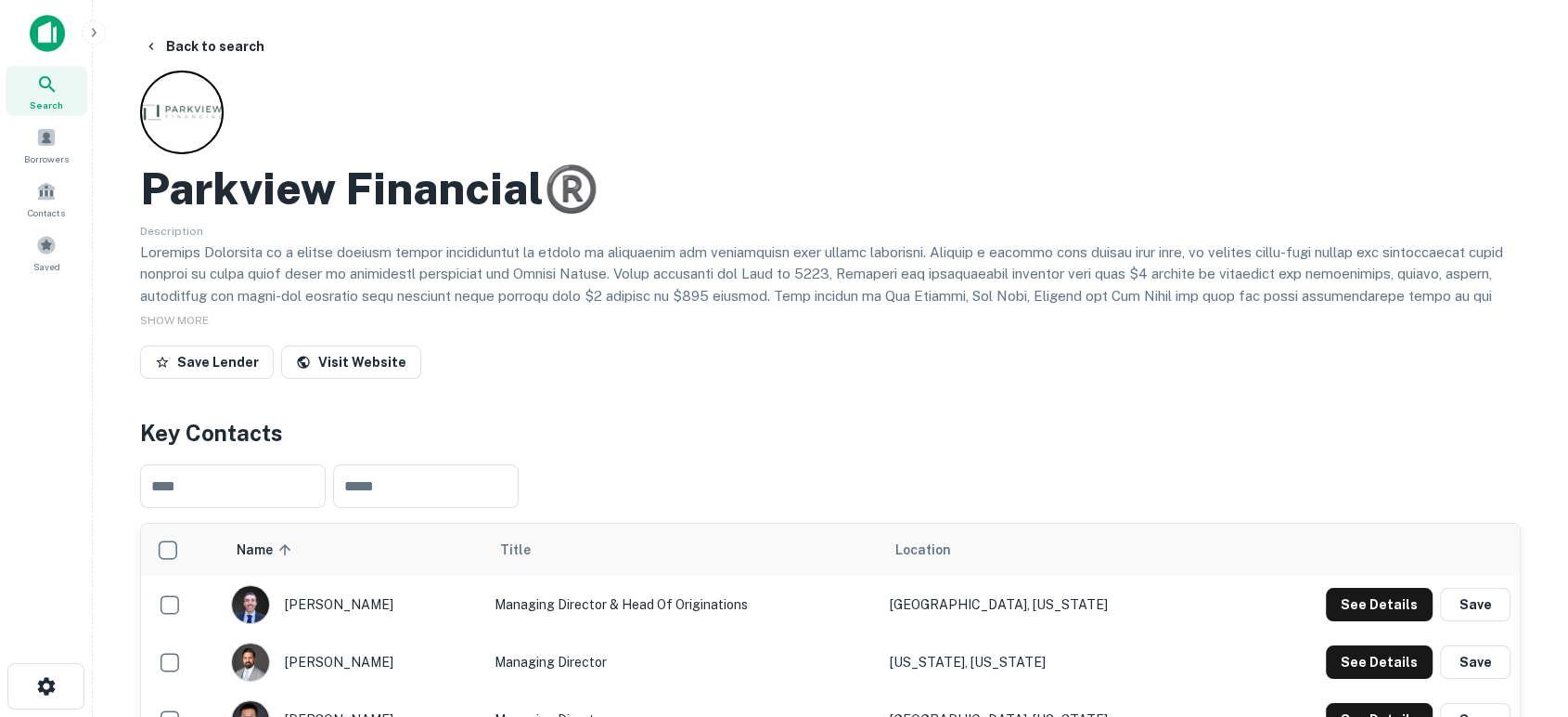
click at [40, 41] on img at bounding box center [47, 34] width 35 height 37
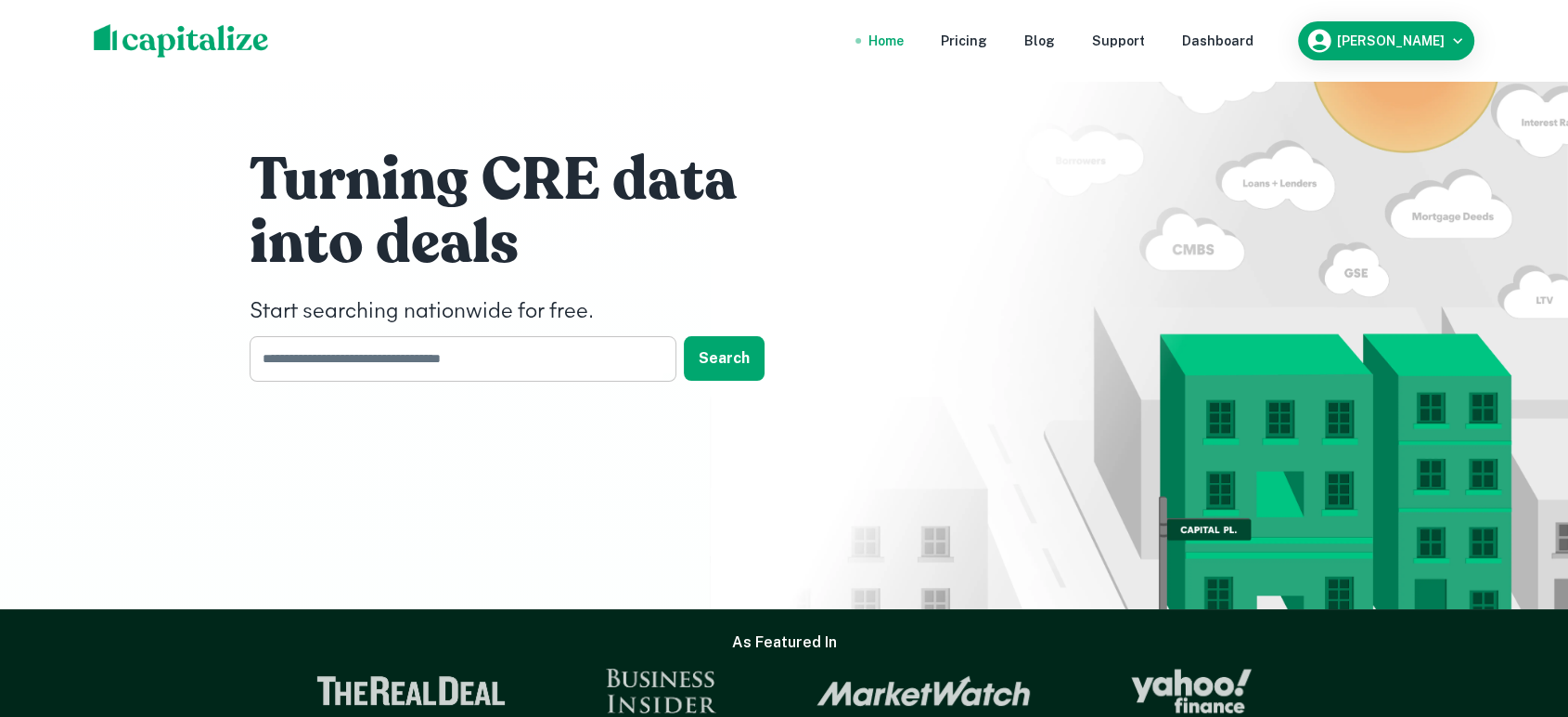
click at [502, 343] on input "text" at bounding box center [456, 358] width 414 height 46
click at [506, 361] on input "text" at bounding box center [456, 358] width 414 height 46
type input "**********"
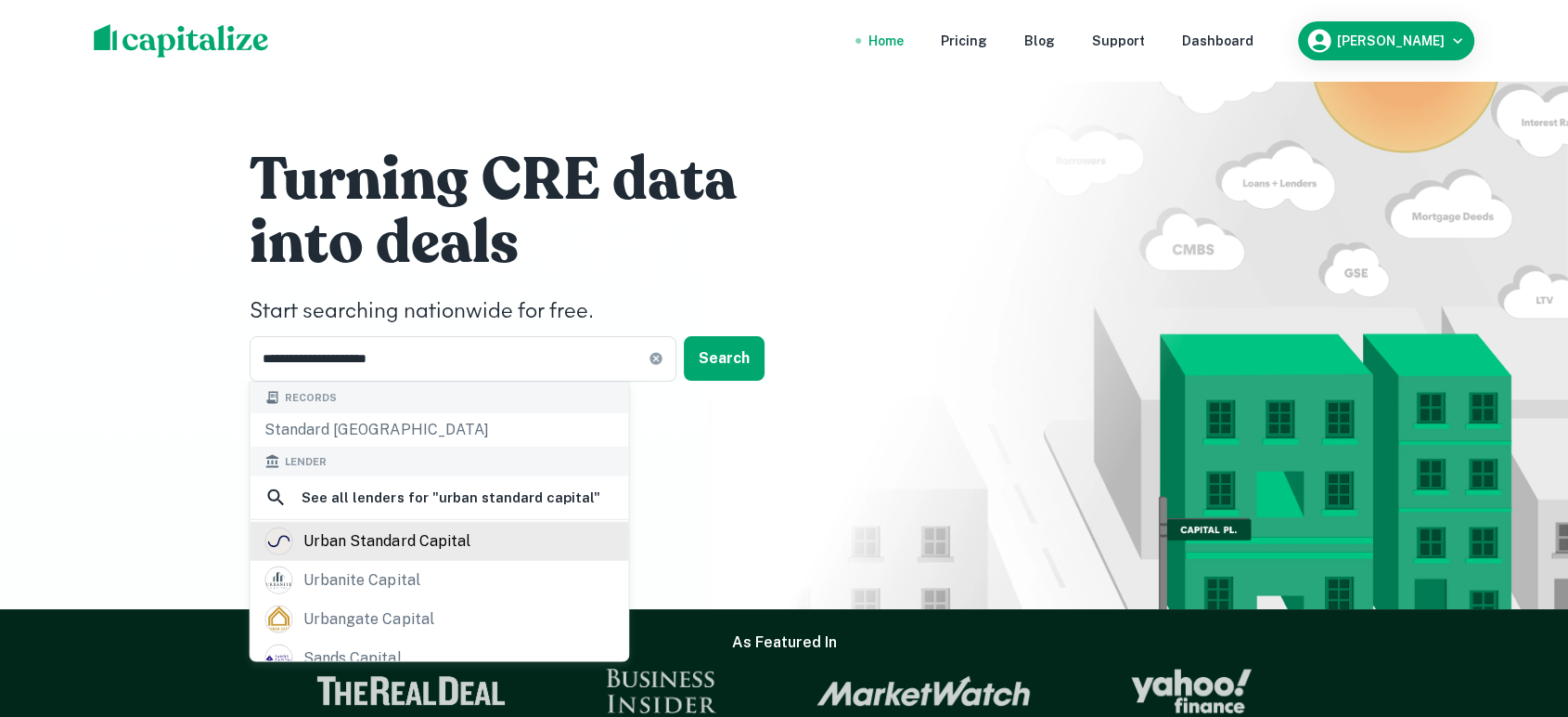
click at [462, 544] on div "urban standard capital" at bounding box center [386, 541] width 166 height 28
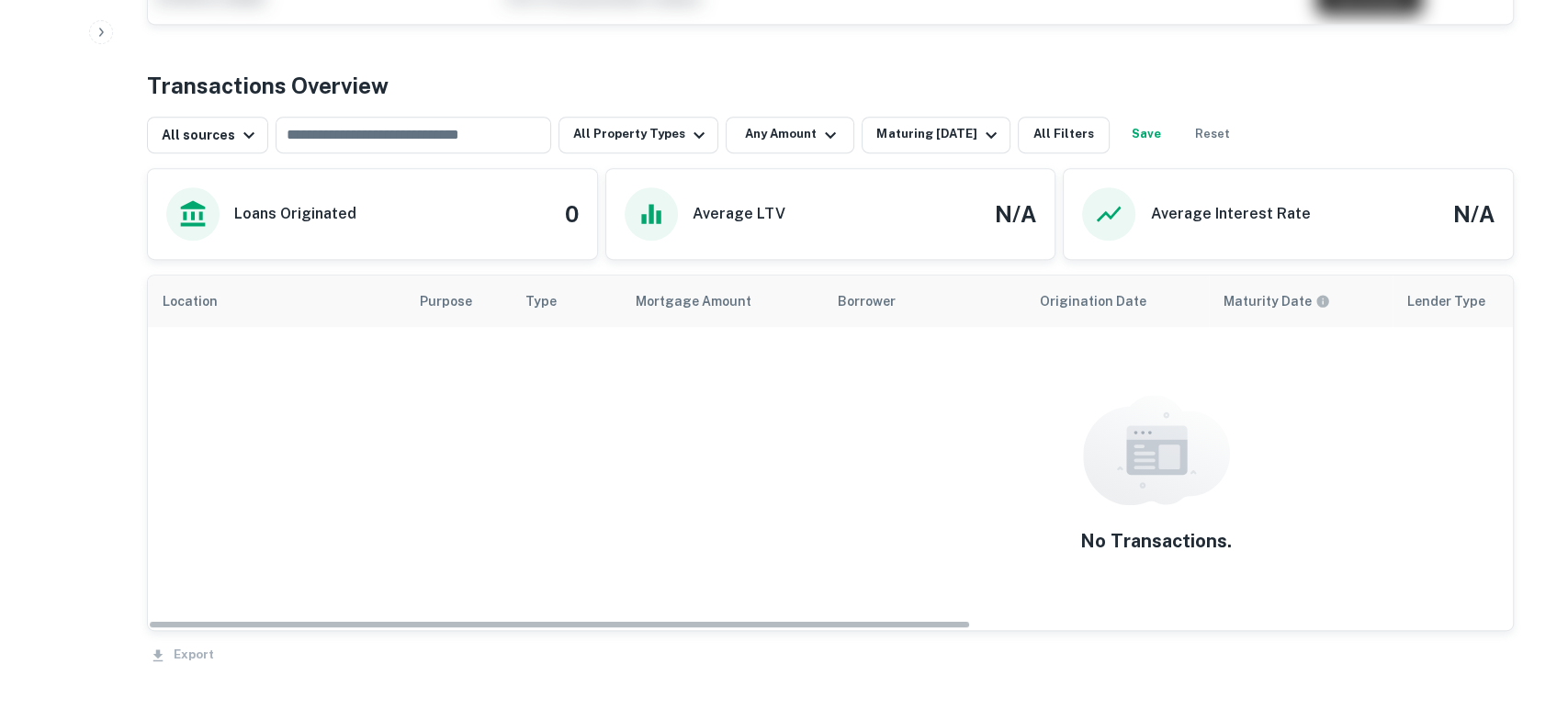
scroll to position [543, 0]
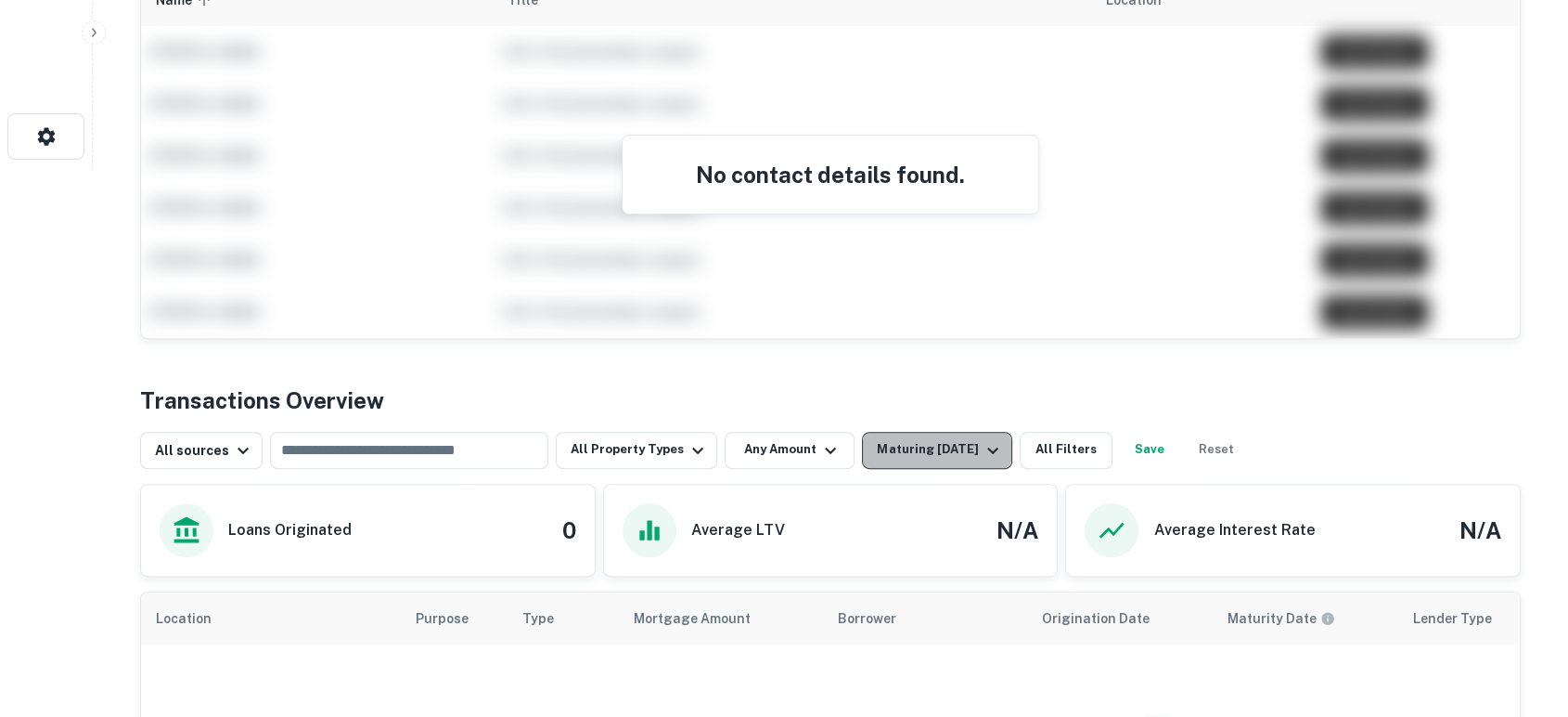
click at [950, 457] on div "Maturing In 1 Year" at bounding box center [940, 451] width 127 height 22
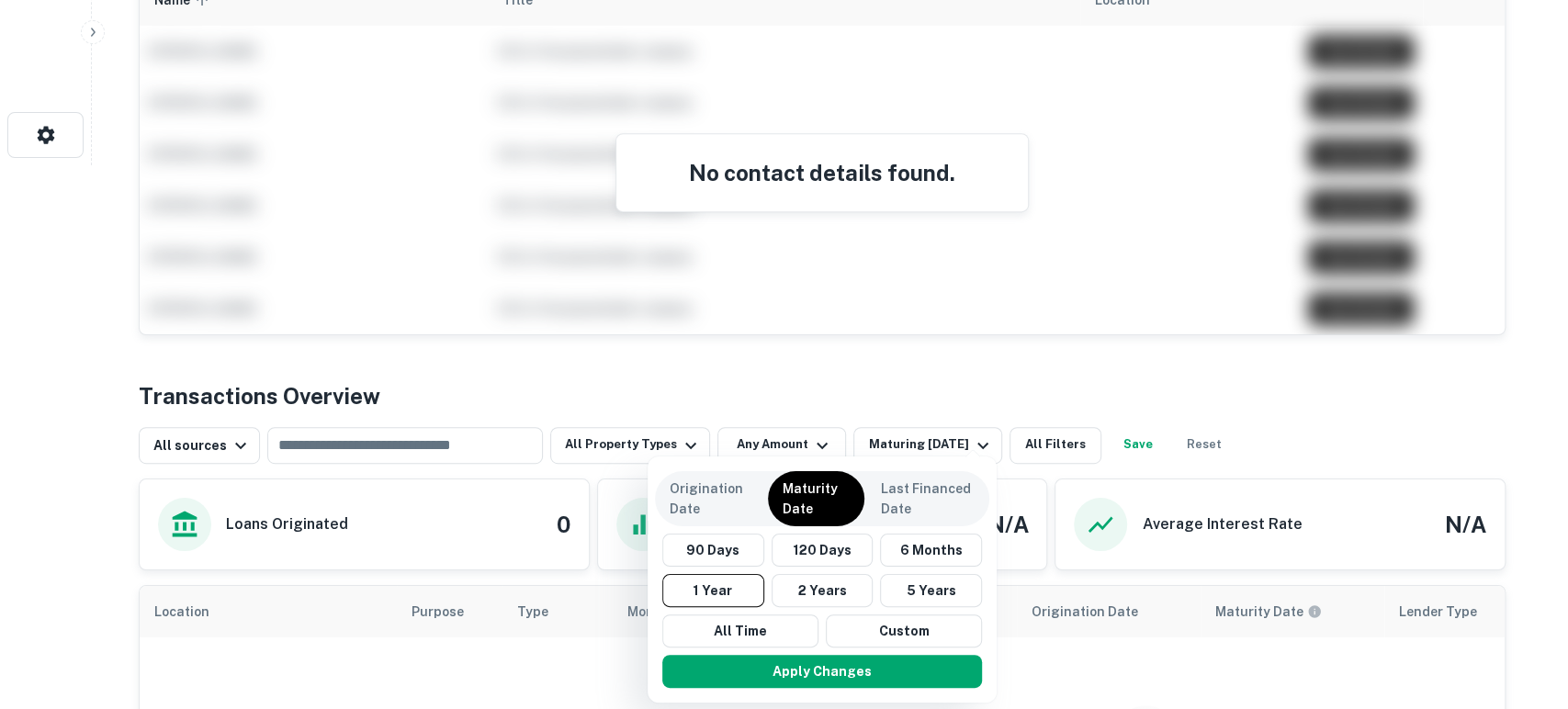
click at [1047, 450] on div at bounding box center [784, 354] width 1568 height 709
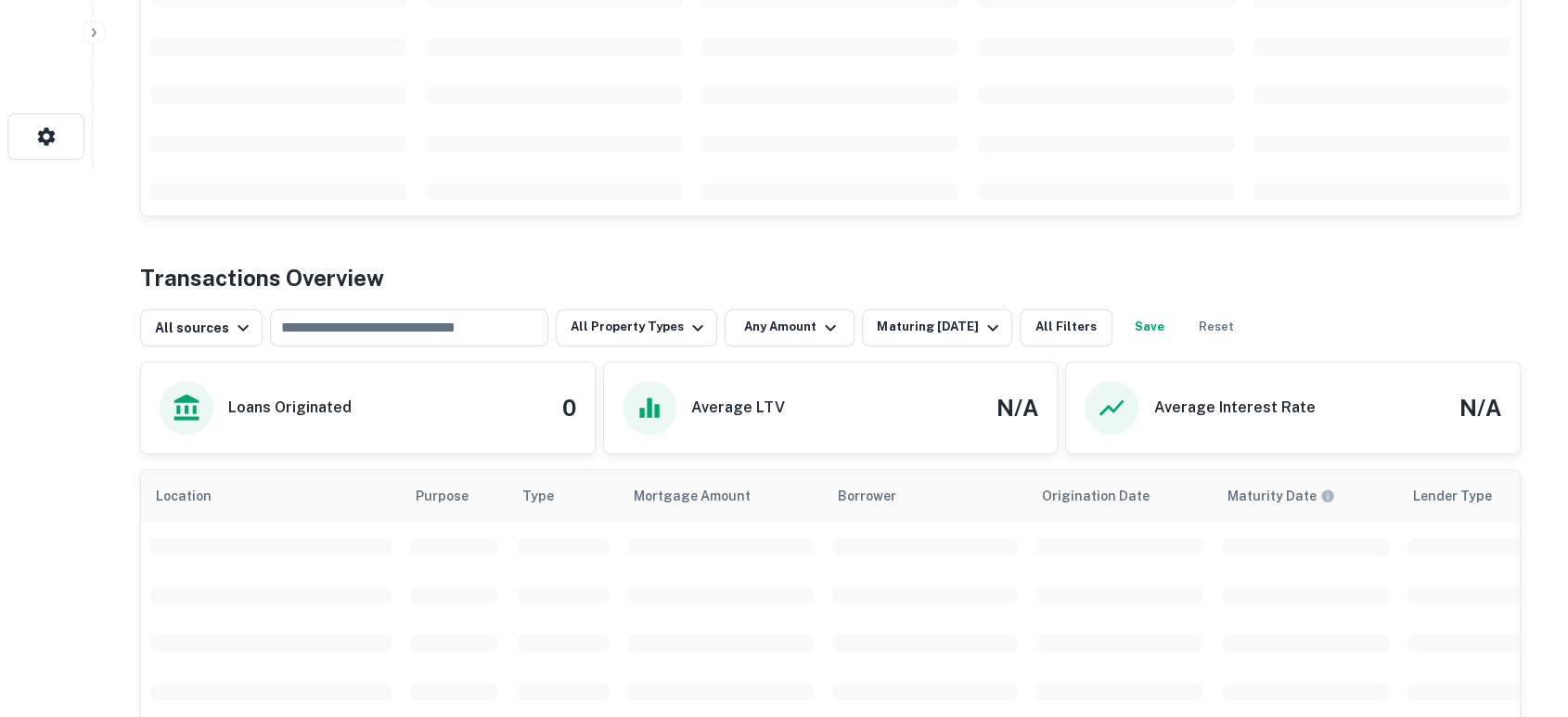
click at [1062, 443] on div "Loans Originated 0 Average LTV N/A Average Interest Rate N/A" at bounding box center [831, 408] width 1381 height 93
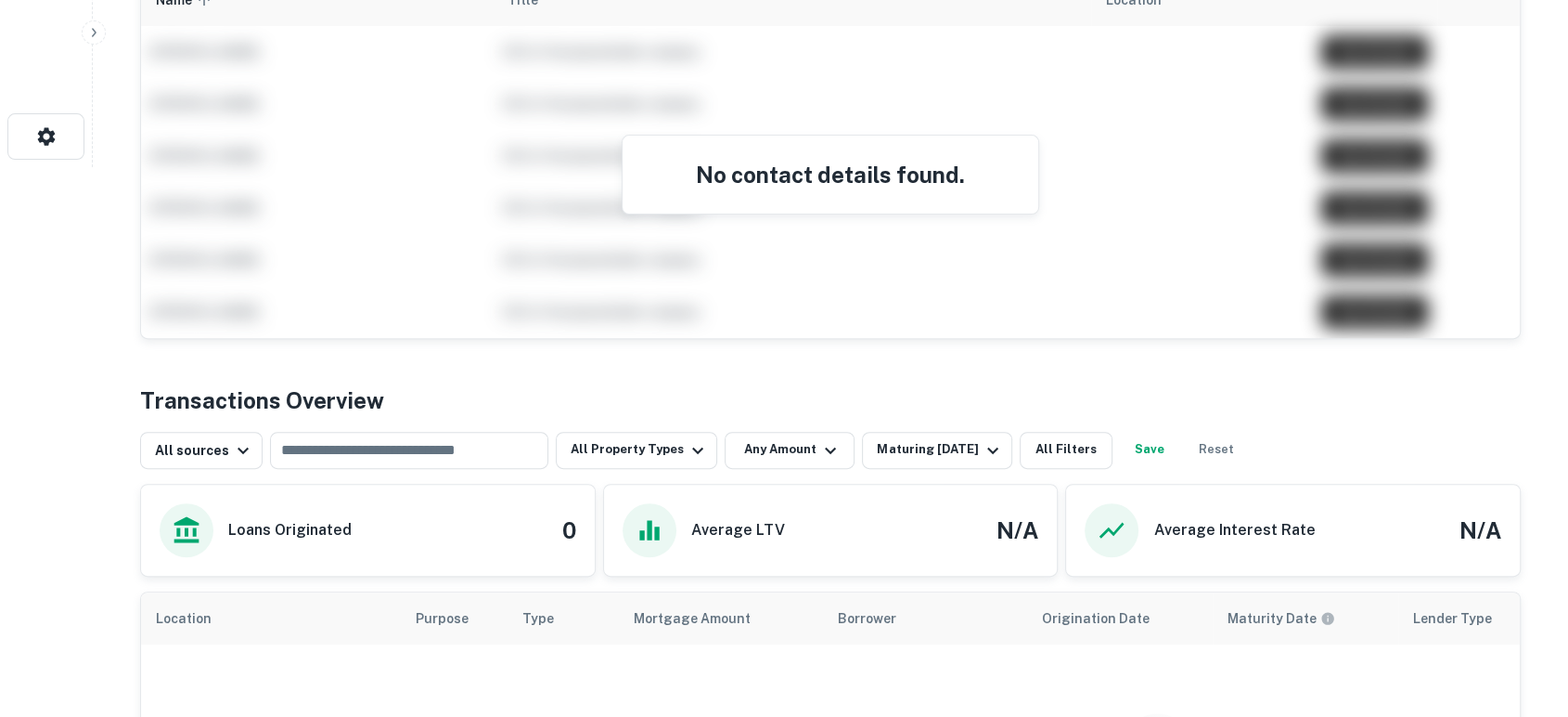
click at [1061, 340] on div "Back to search Urban Standard Capital Description SHOW MORE Save Lender Visit W…" at bounding box center [830, 325] width 1425 height 1689
click at [1056, 444] on button "All Filters" at bounding box center [1066, 451] width 93 height 37
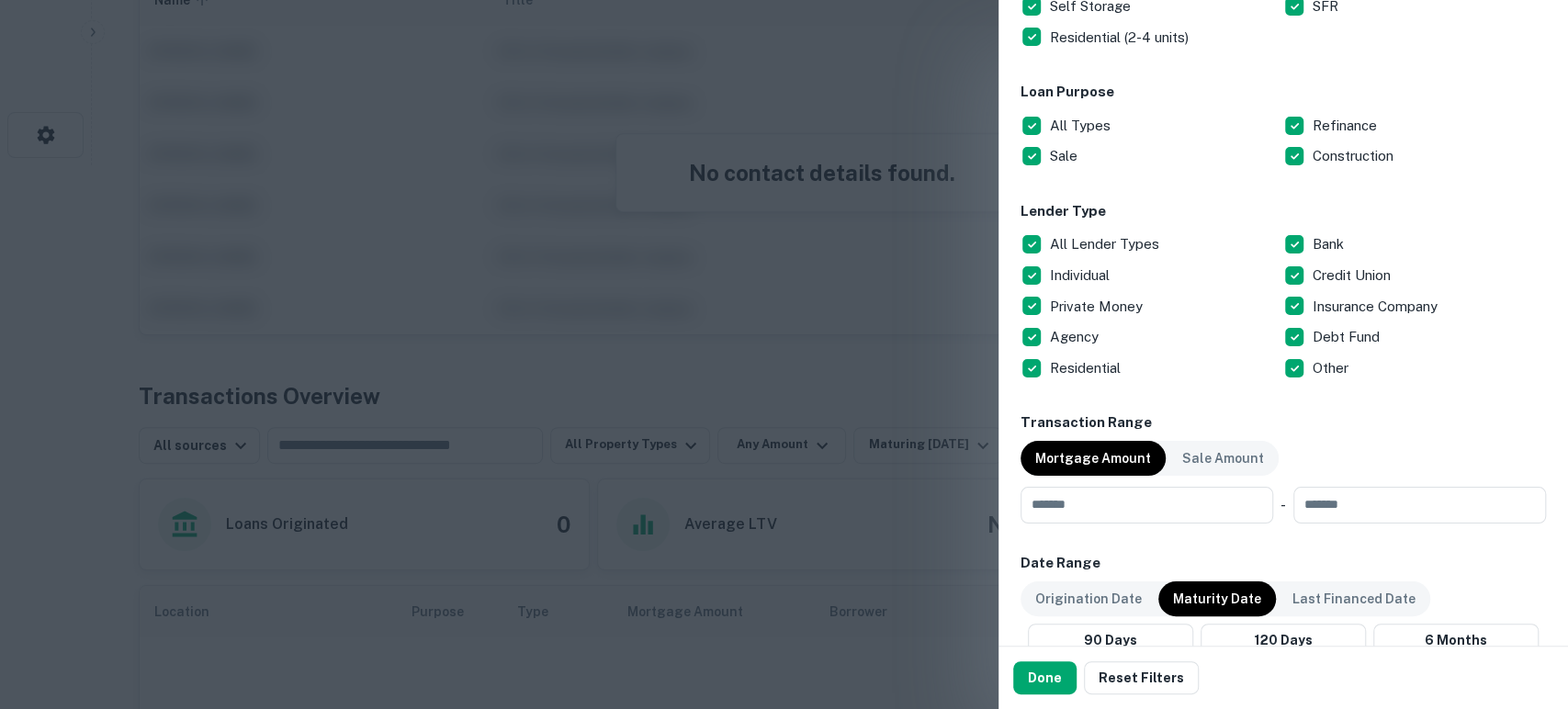
scroll to position [815, 0]
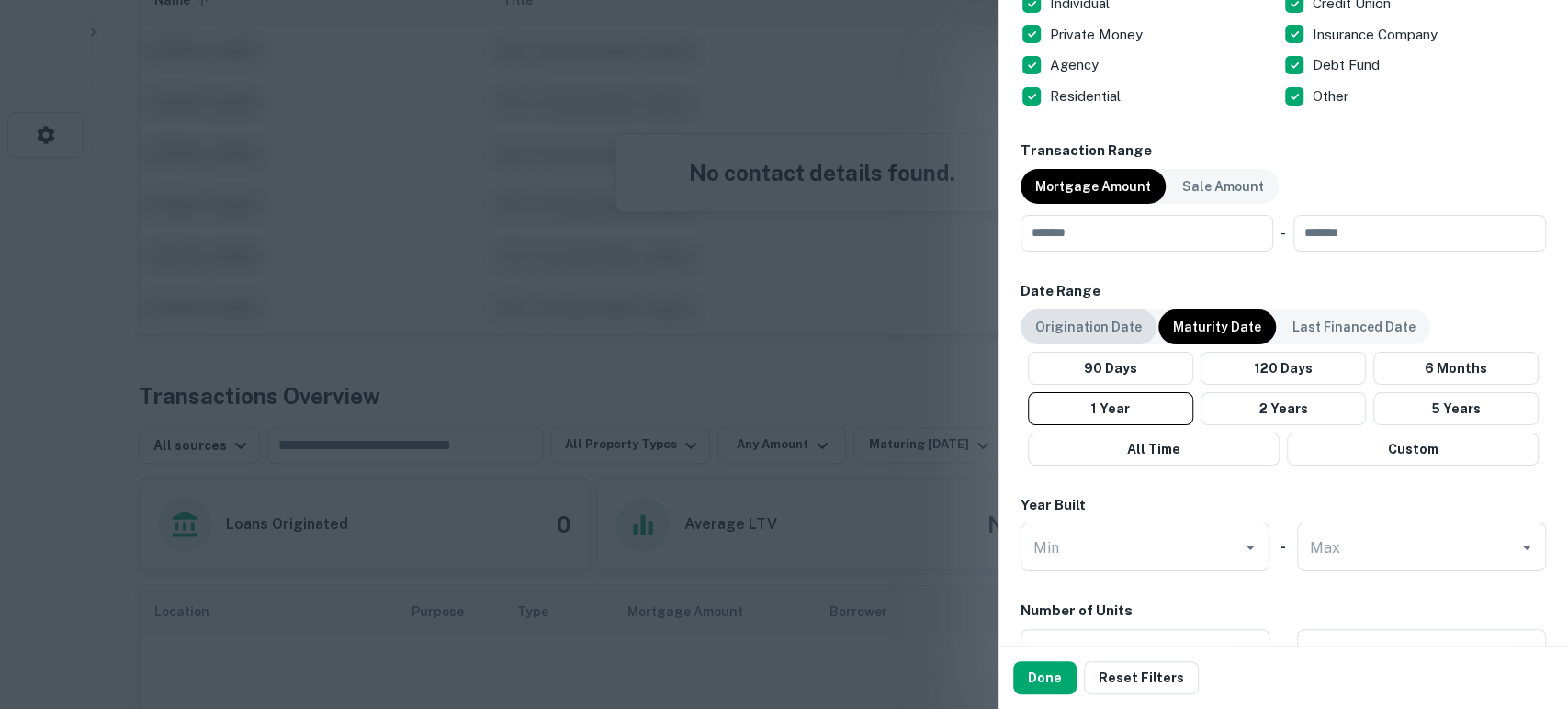
click at [1116, 338] on div "Origination Date" at bounding box center [1089, 327] width 136 height 35
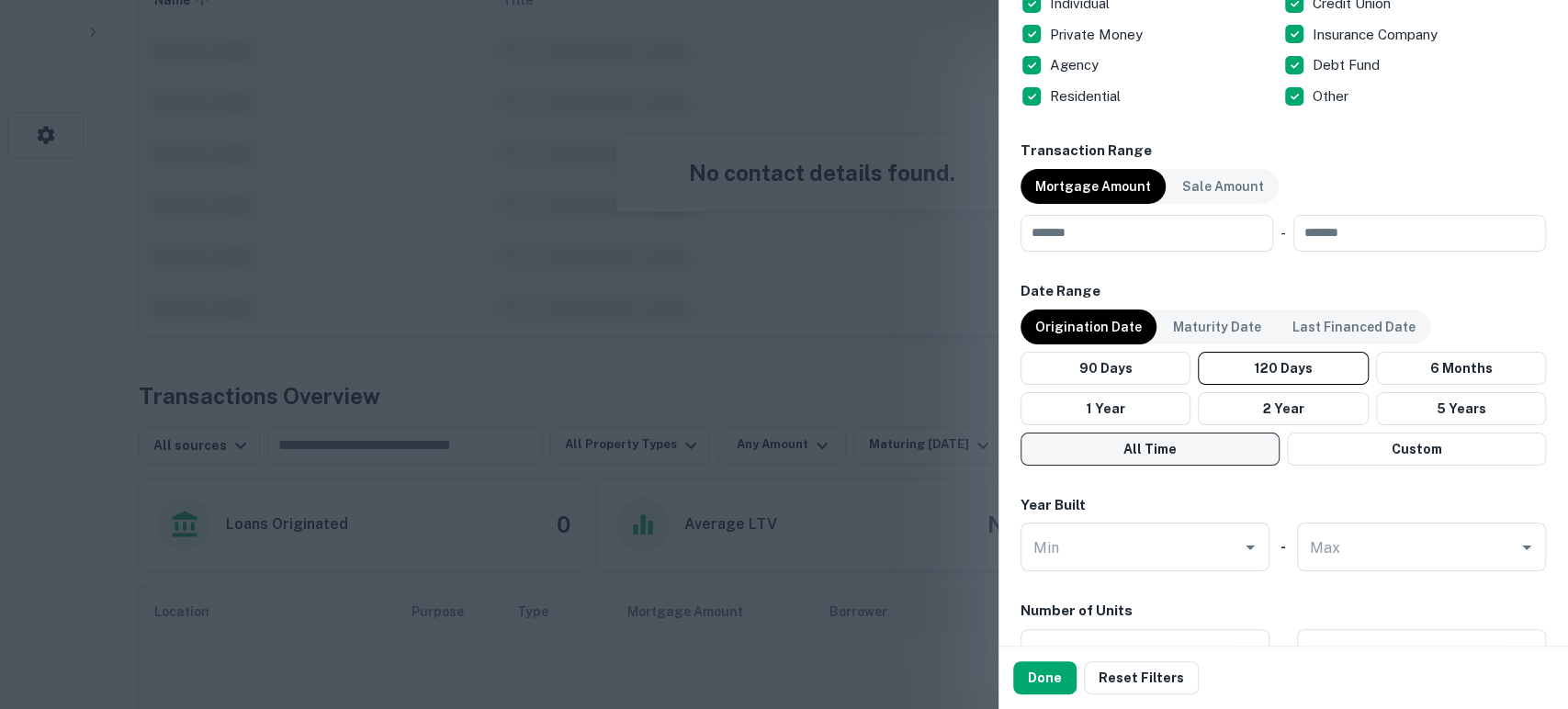
click at [1181, 440] on button "All Time" at bounding box center [1150, 449] width 259 height 33
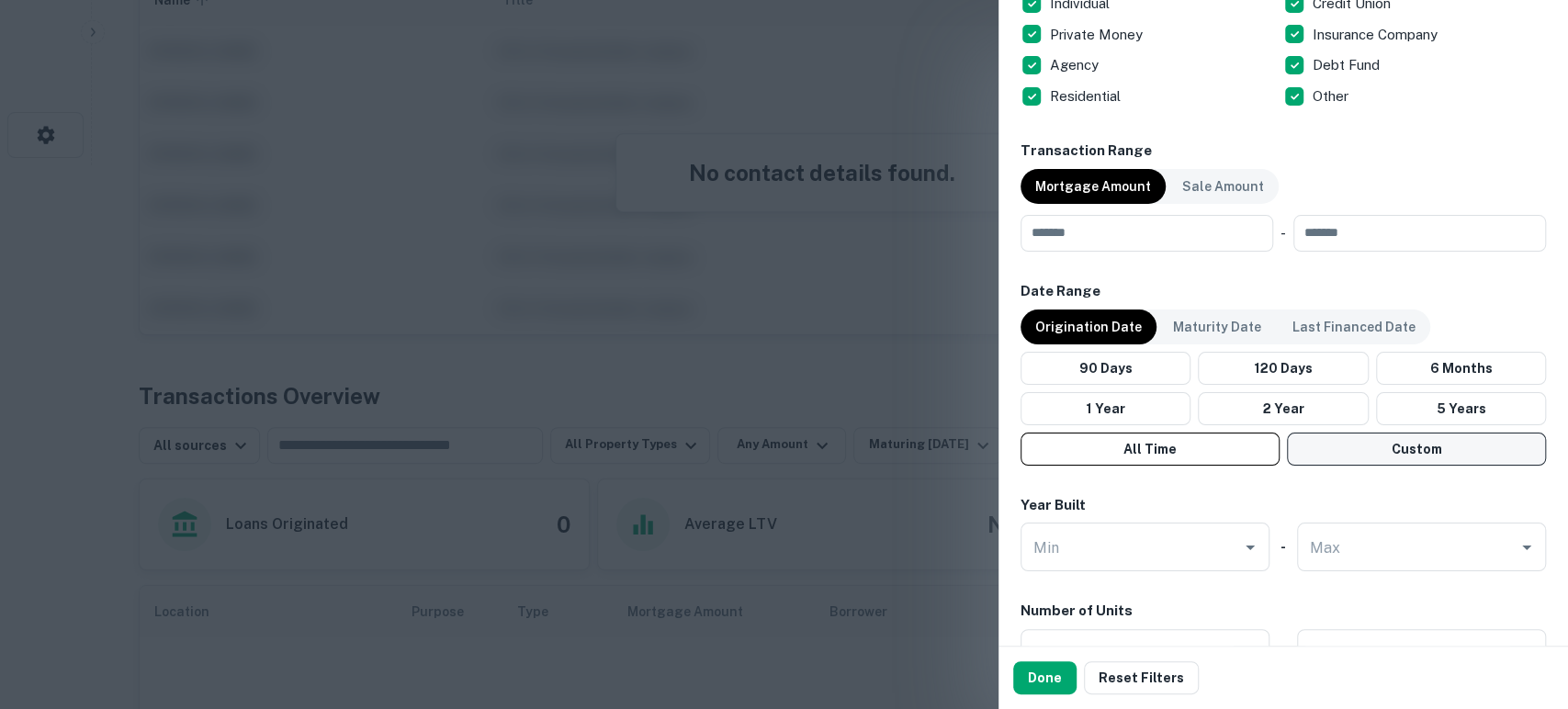
click at [1405, 451] on button "Custom" at bounding box center [1416, 449] width 259 height 33
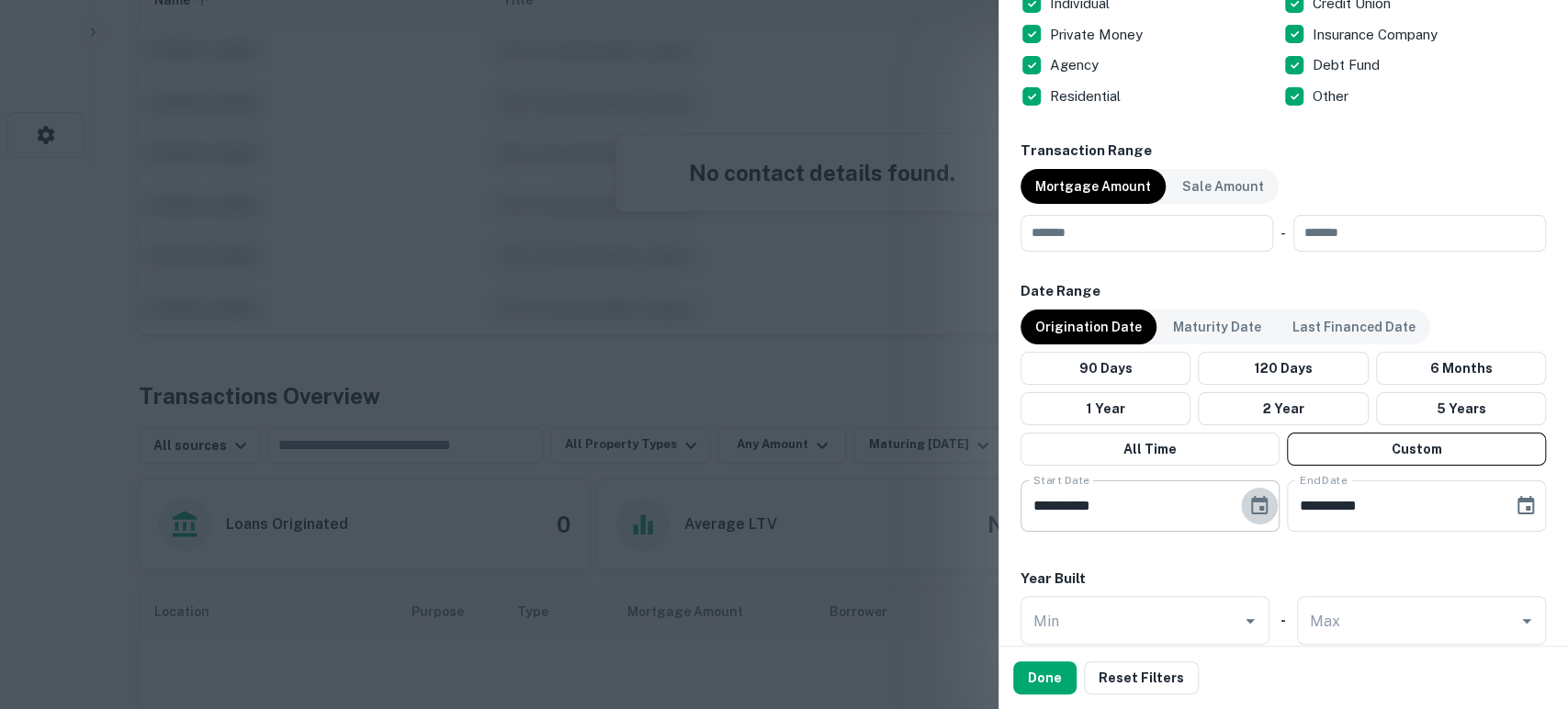
click at [1241, 494] on button "Choose date, selected date is Apr 14, 2025" at bounding box center [1259, 506] width 37 height 37
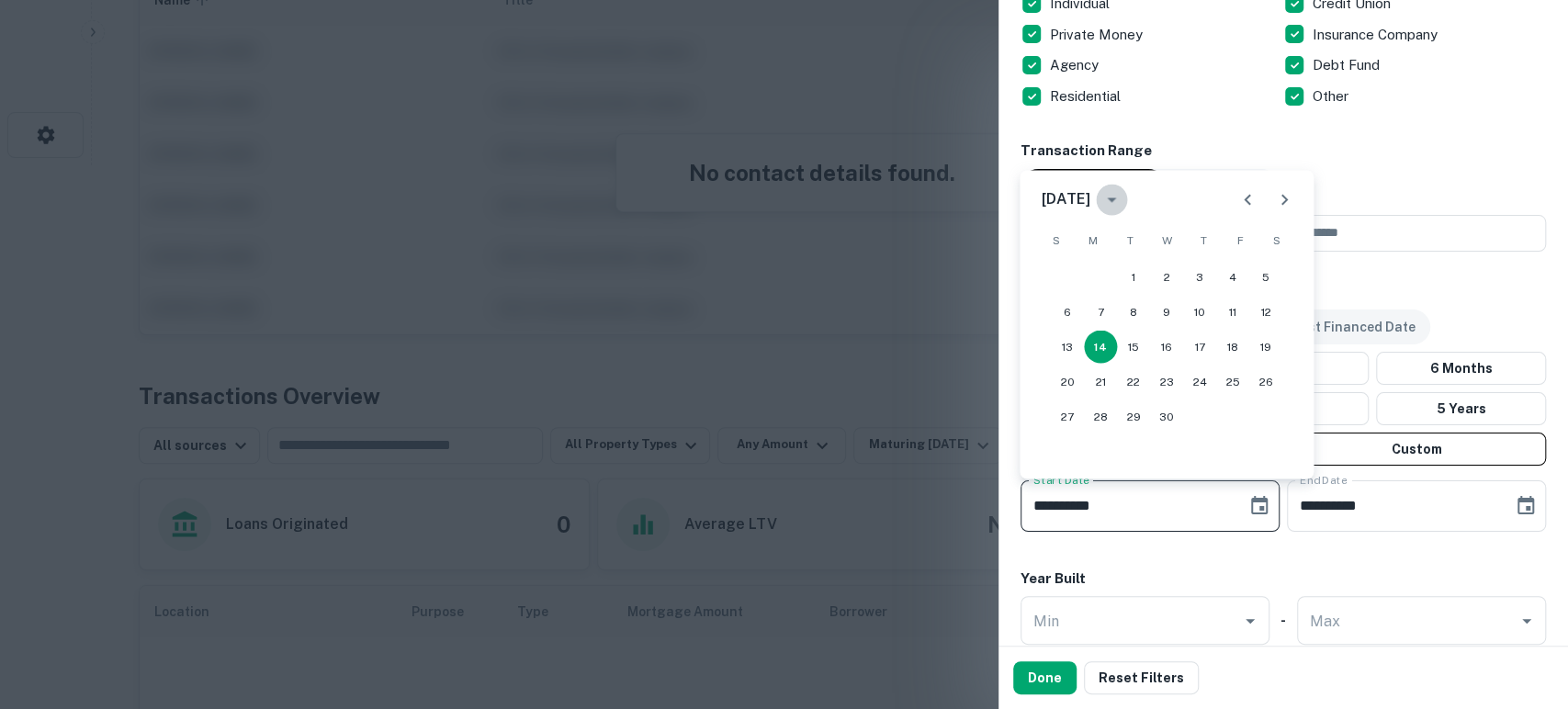
click at [1122, 203] on icon "calendar view is open, switch to year view" at bounding box center [1111, 199] width 22 height 22
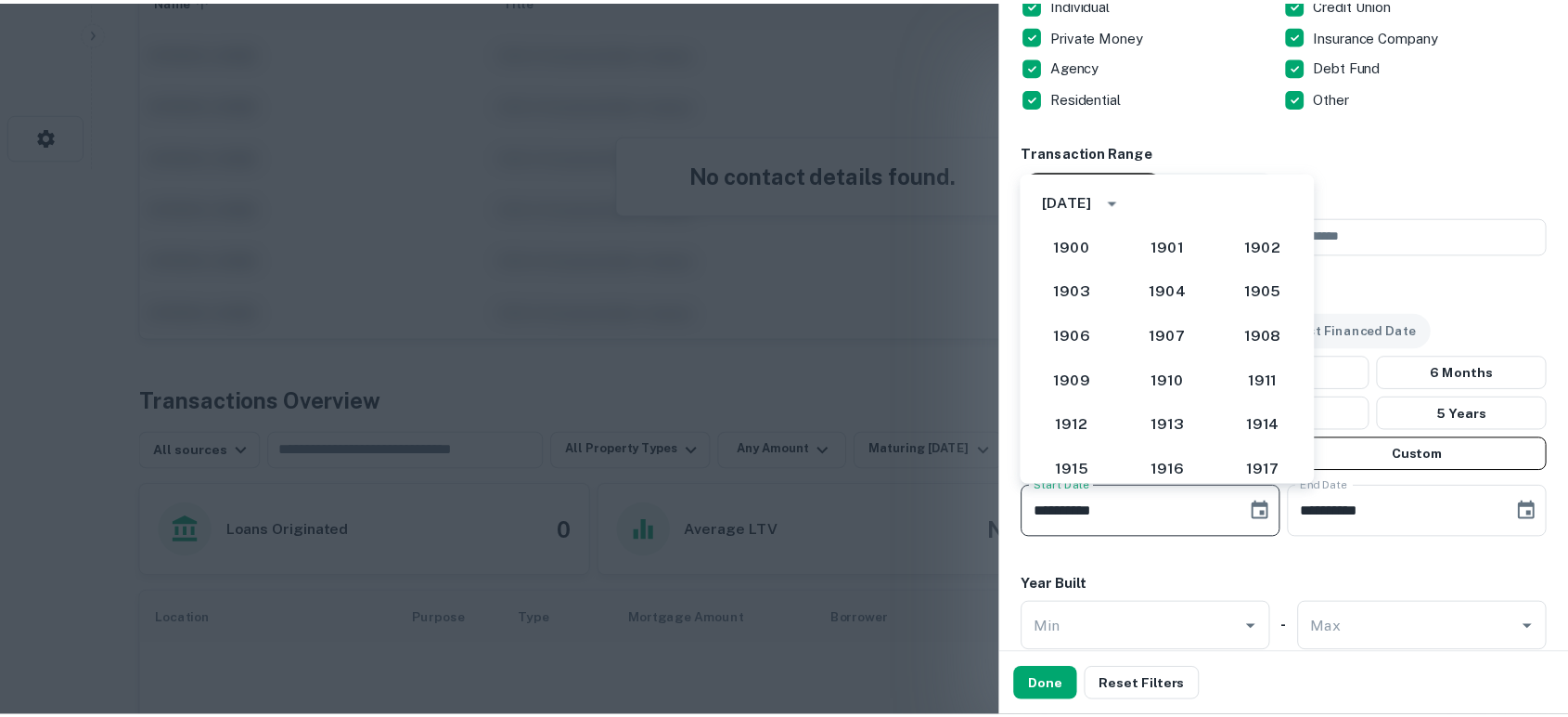
scroll to position [1612, 0]
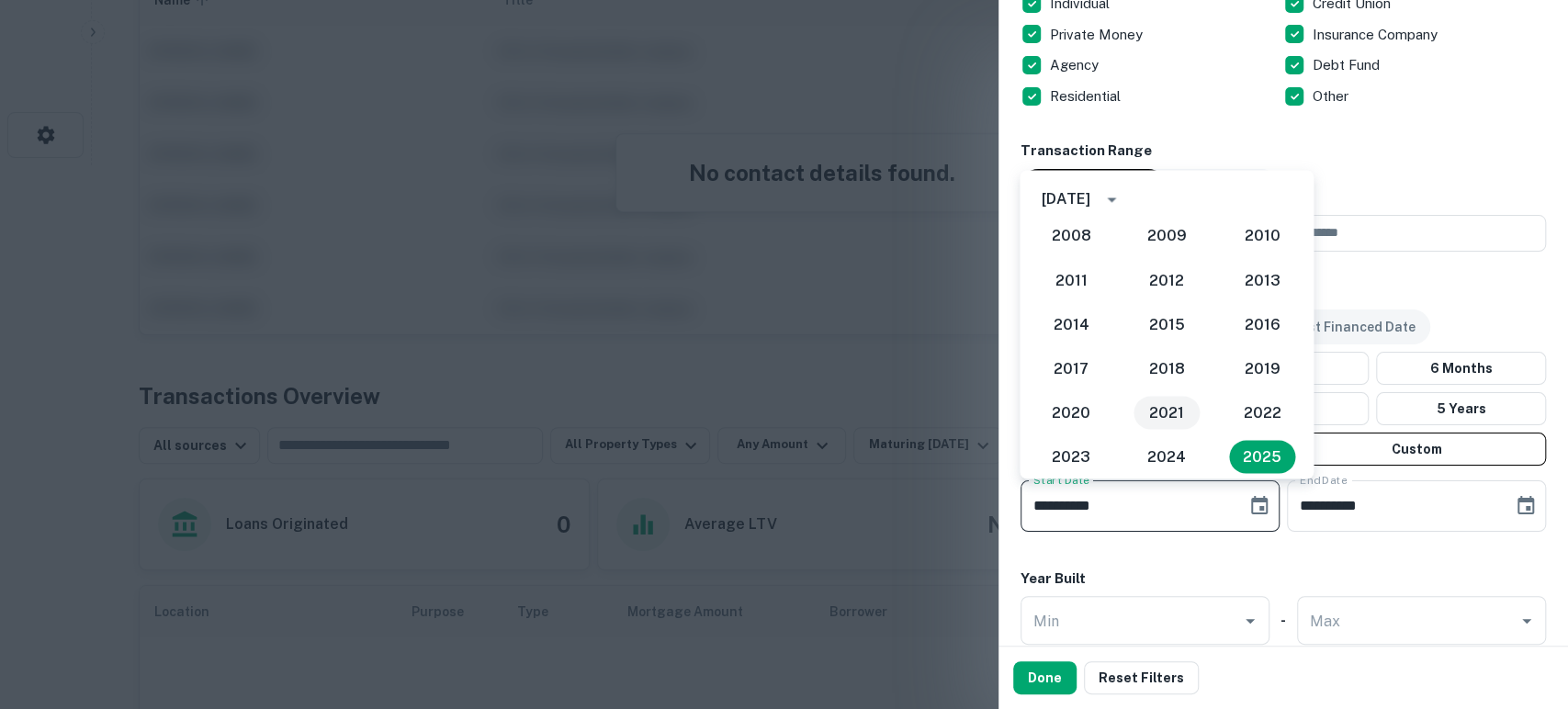
click at [1160, 409] on button "2021" at bounding box center [1166, 413] width 66 height 33
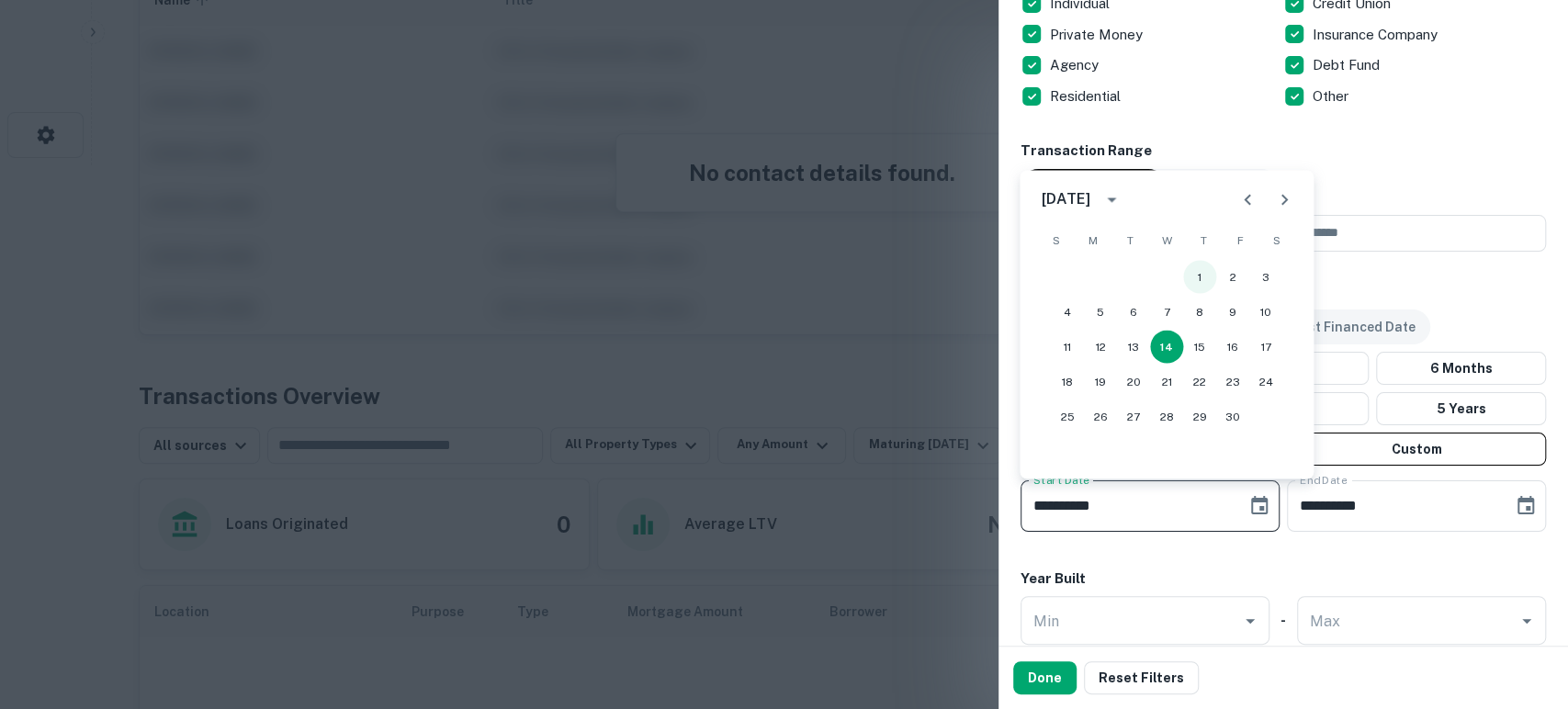
click at [1198, 273] on button "1" at bounding box center [1199, 276] width 33 height 33
type input "**********"
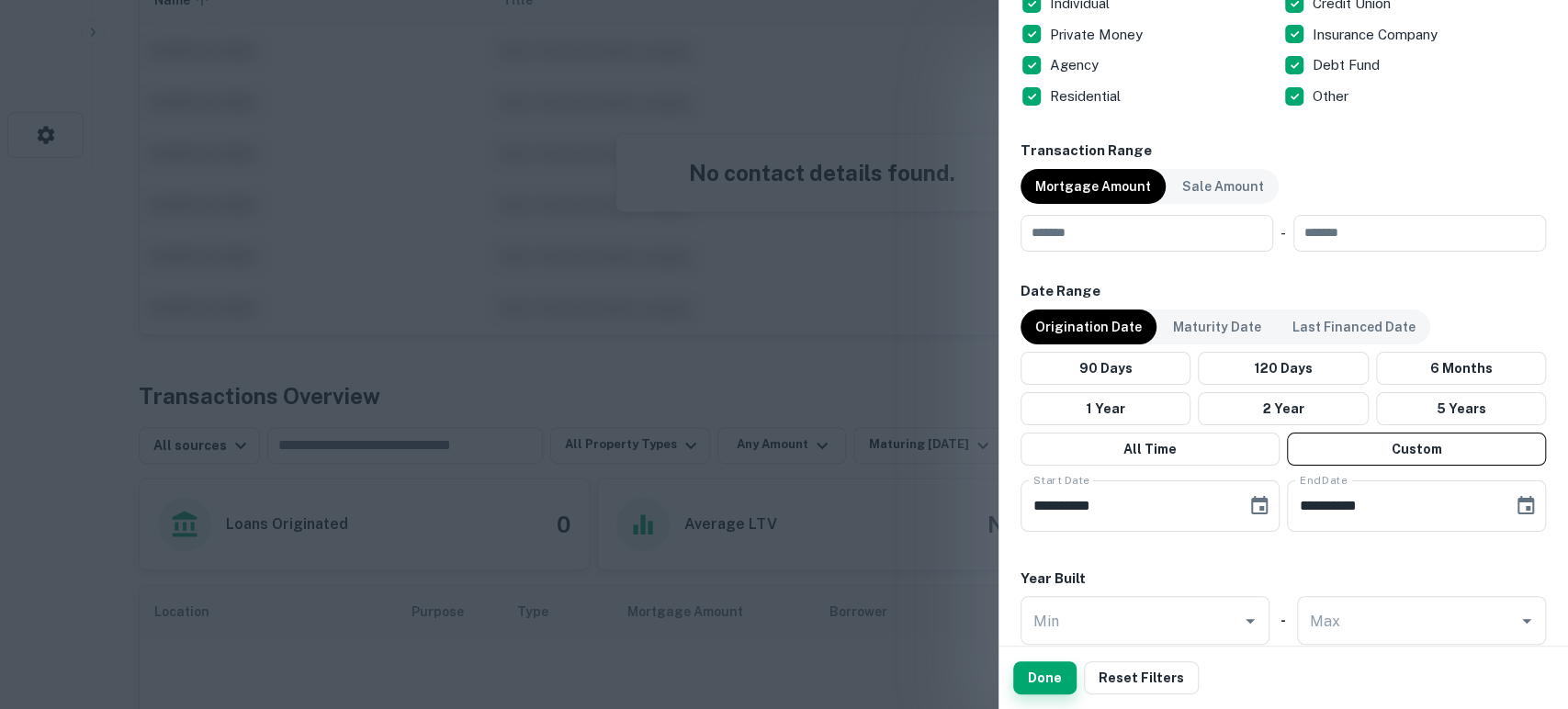
click at [1051, 676] on button "Done" at bounding box center [1045, 678] width 64 height 33
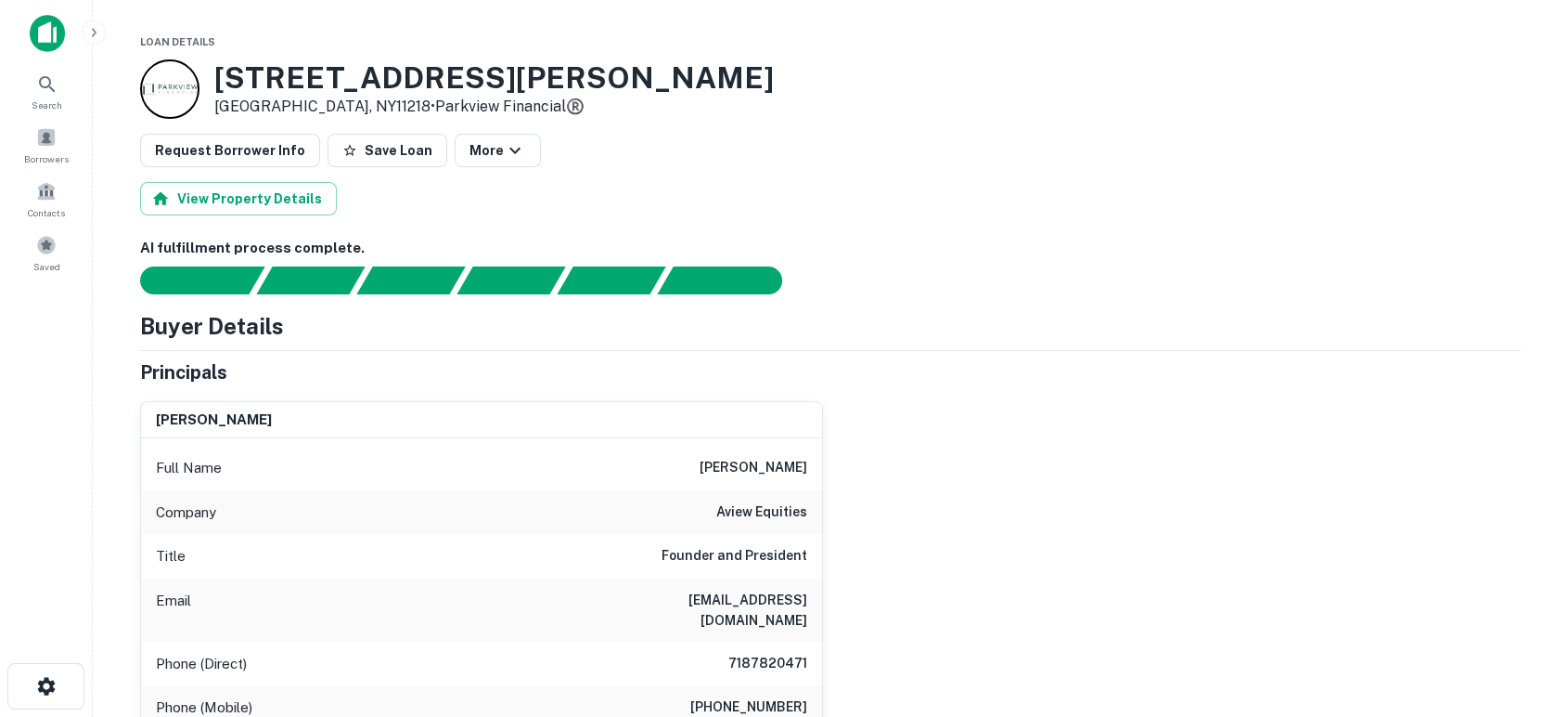
scroll to position [275, 0]
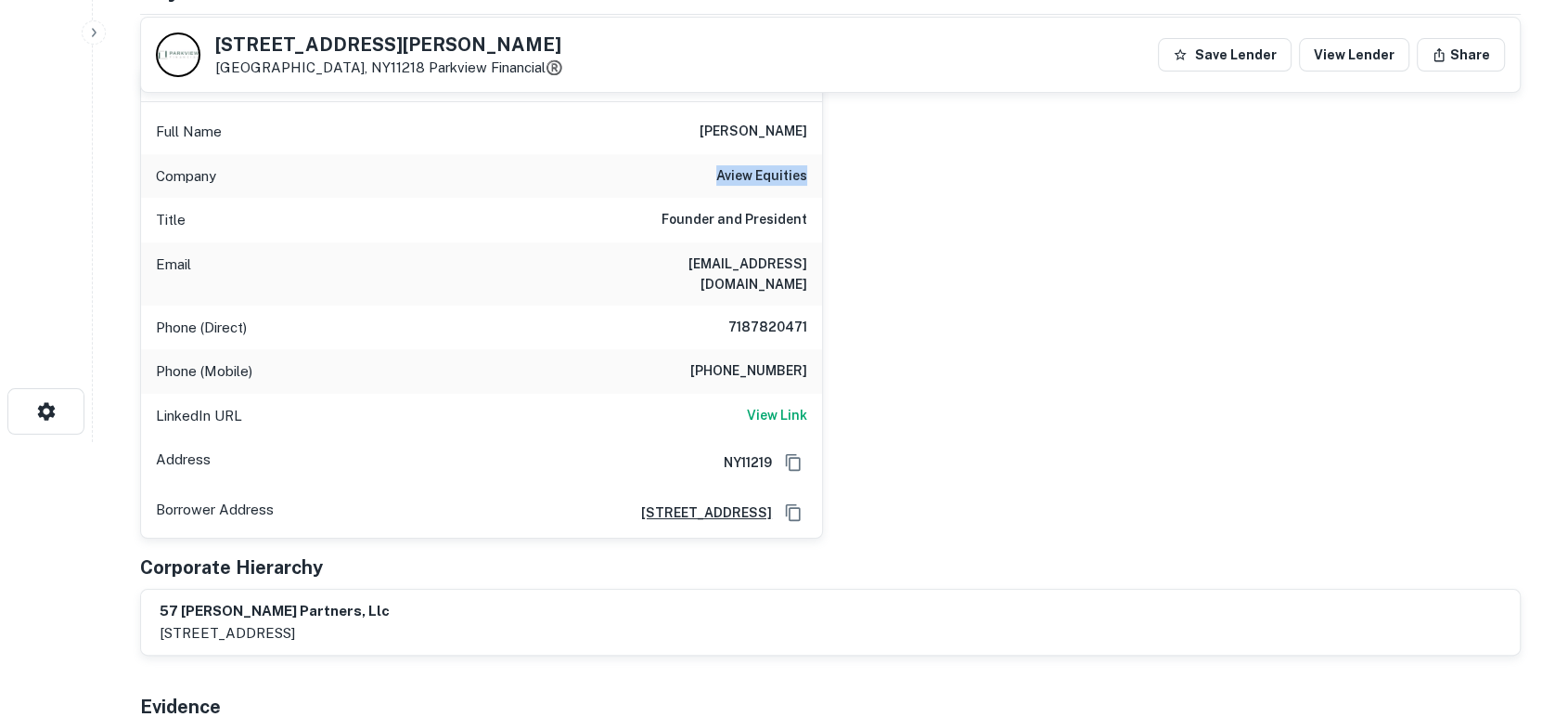
drag, startPoint x: 698, startPoint y: 172, endPoint x: 803, endPoint y: 172, distance: 105.0
click at [819, 174] on div "Company aview equities" at bounding box center [482, 177] width 681 height 45
copy h6 "aview equities"
drag, startPoint x: 1236, startPoint y: 477, endPoint x: 1098, endPoint y: 420, distance: 149.3
click at [1234, 476] on div "abraham leifer Full Name abraham leifer Company aview equities Title Founder an…" at bounding box center [823, 294] width 1395 height 489
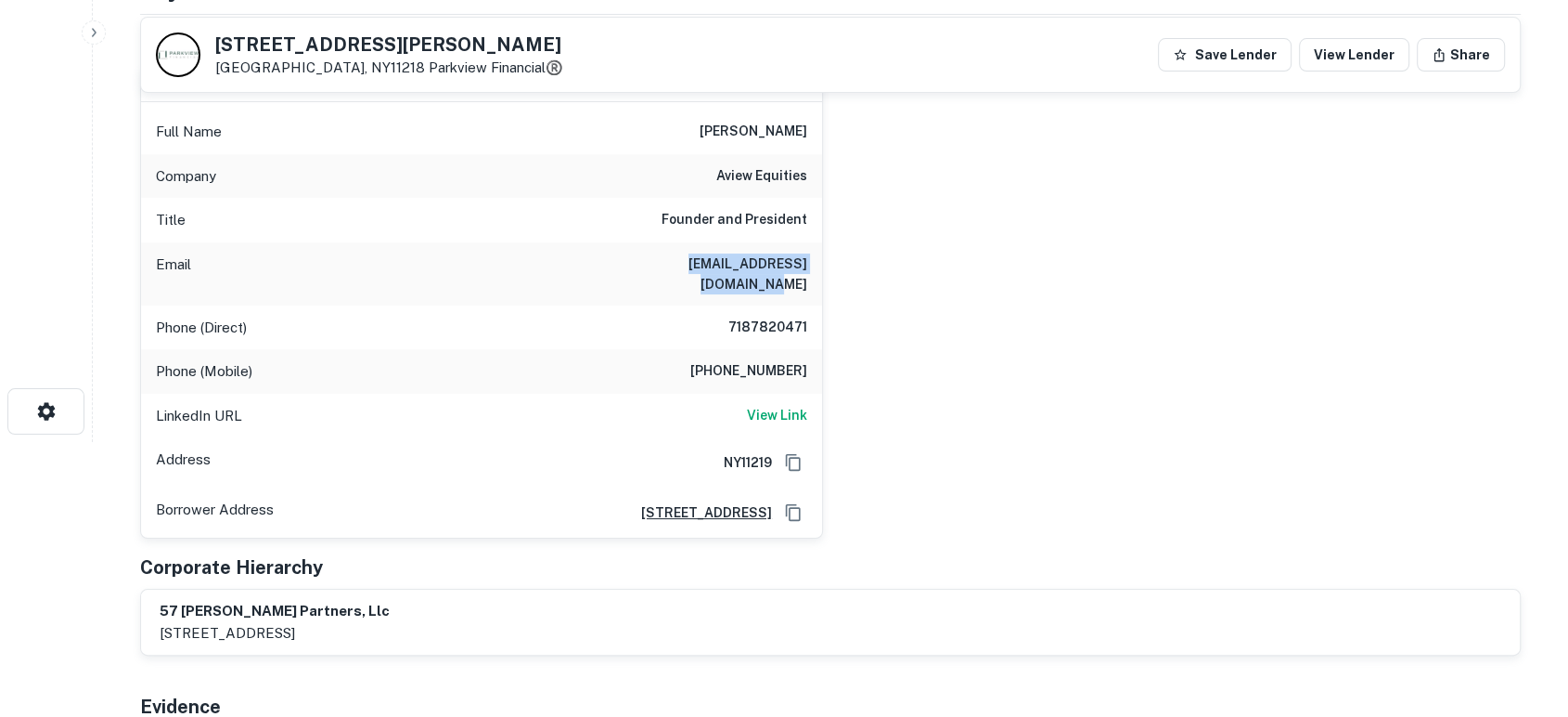
drag, startPoint x: 637, startPoint y: 274, endPoint x: 810, endPoint y: 259, distance: 173.6
click at [810, 259] on div "Email aleifer@aviewequities.com" at bounding box center [482, 274] width 681 height 63
copy h6 "aleifer@aviewequities.com"
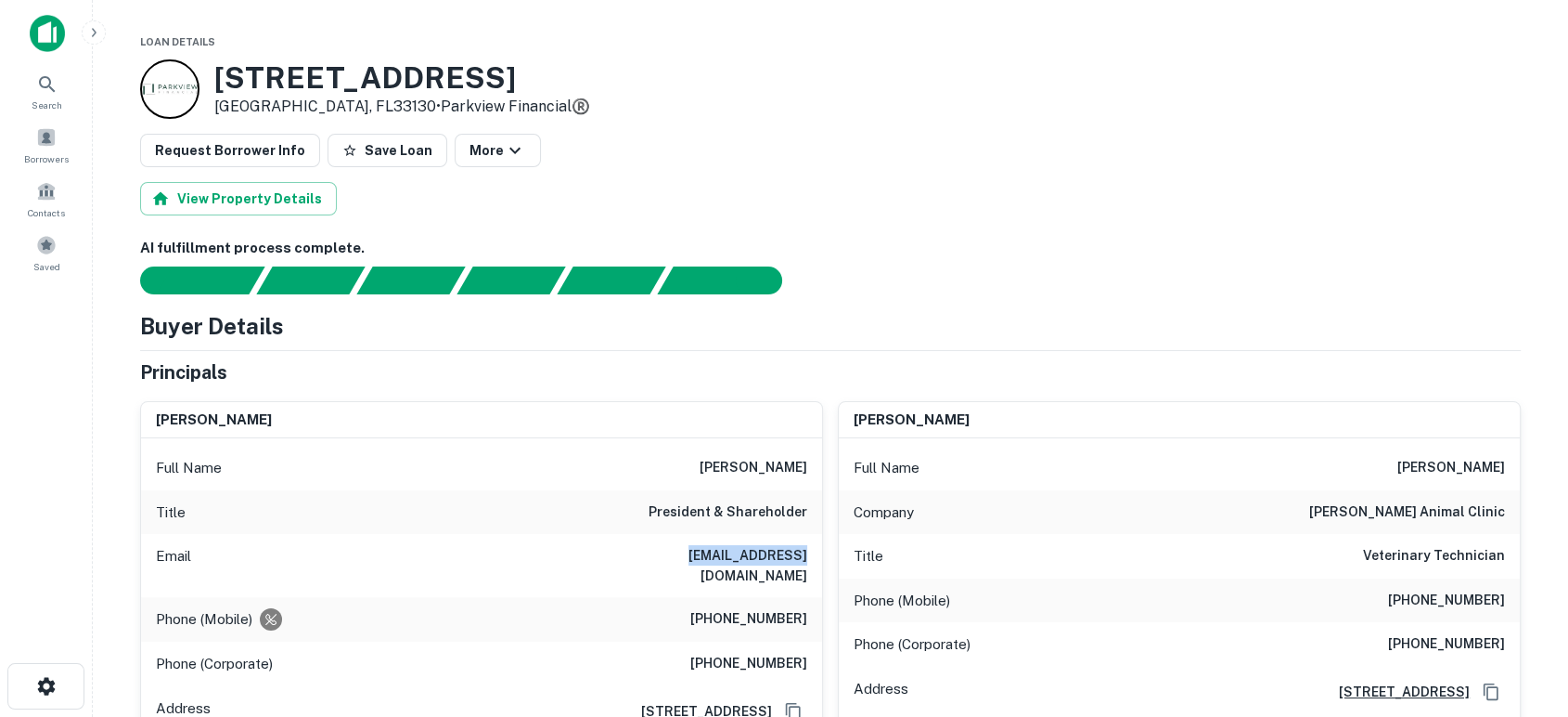
drag, startPoint x: 690, startPoint y: 551, endPoint x: 816, endPoint y: 560, distance: 126.3
click at [816, 560] on div "Email nick@nferpa.com" at bounding box center [482, 565] width 681 height 63
copy h6 "nick@nferpa.com"
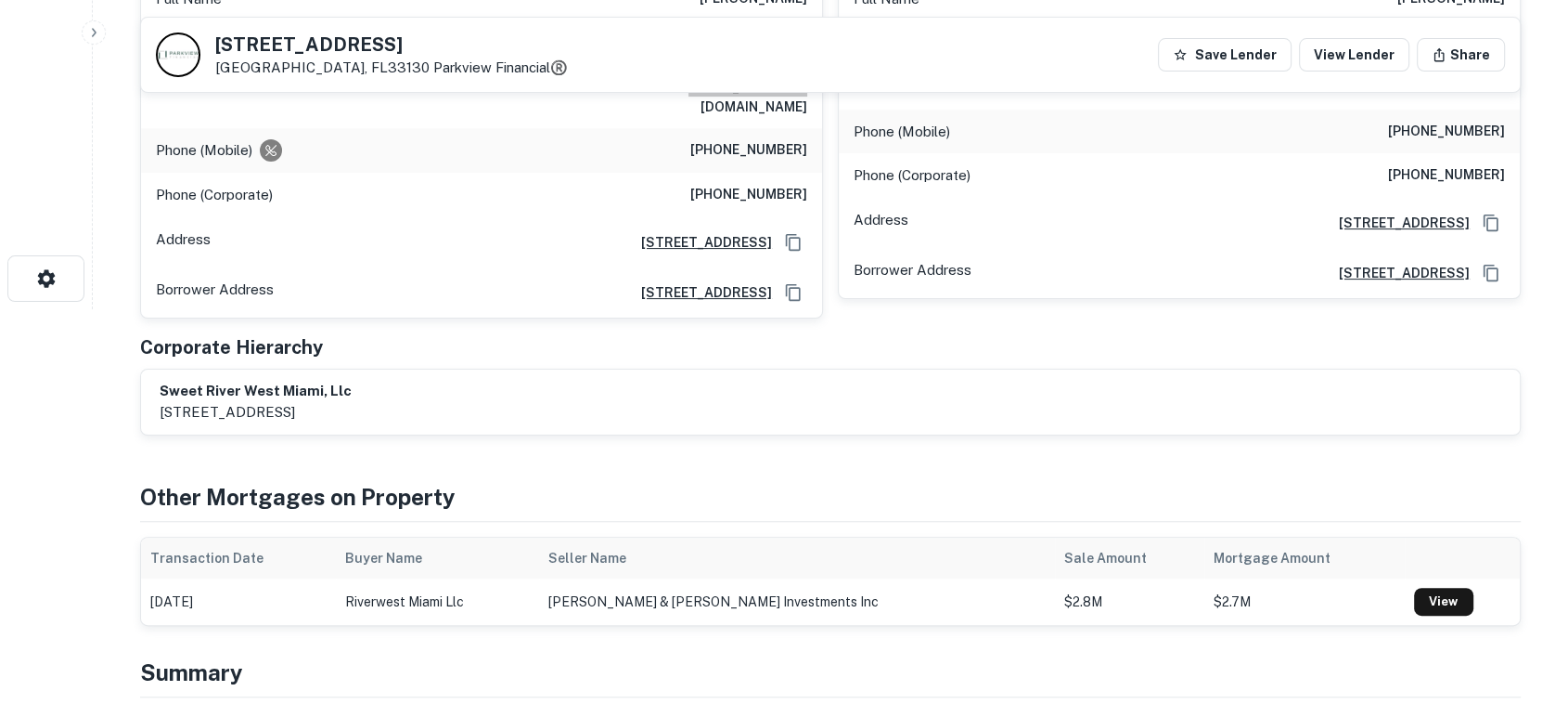
scroll to position [138, 0]
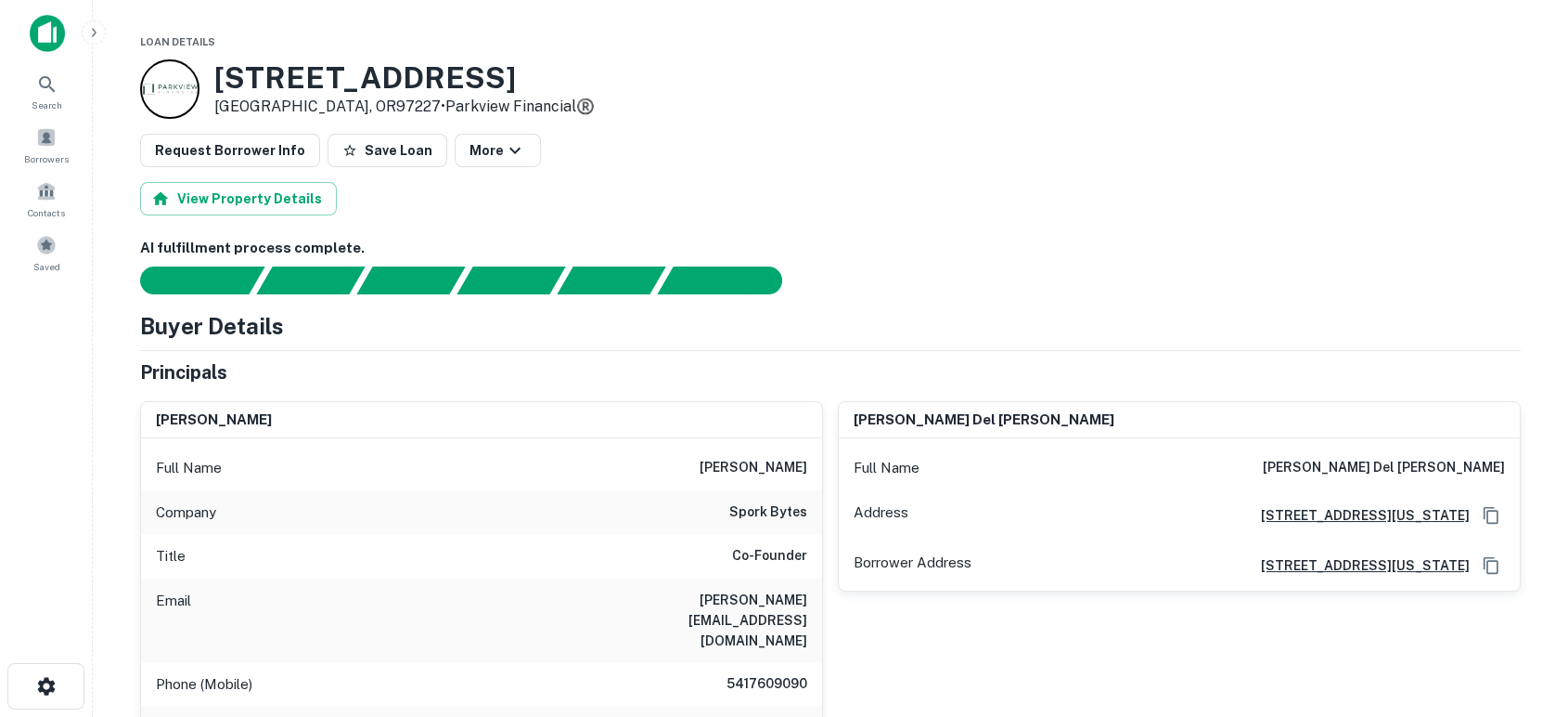
click at [920, 593] on div "[PERSON_NAME] del [PERSON_NAME] Full Name [PERSON_NAME] del [PERSON_NAME] Addre…" at bounding box center [1172, 618] width 698 height 465
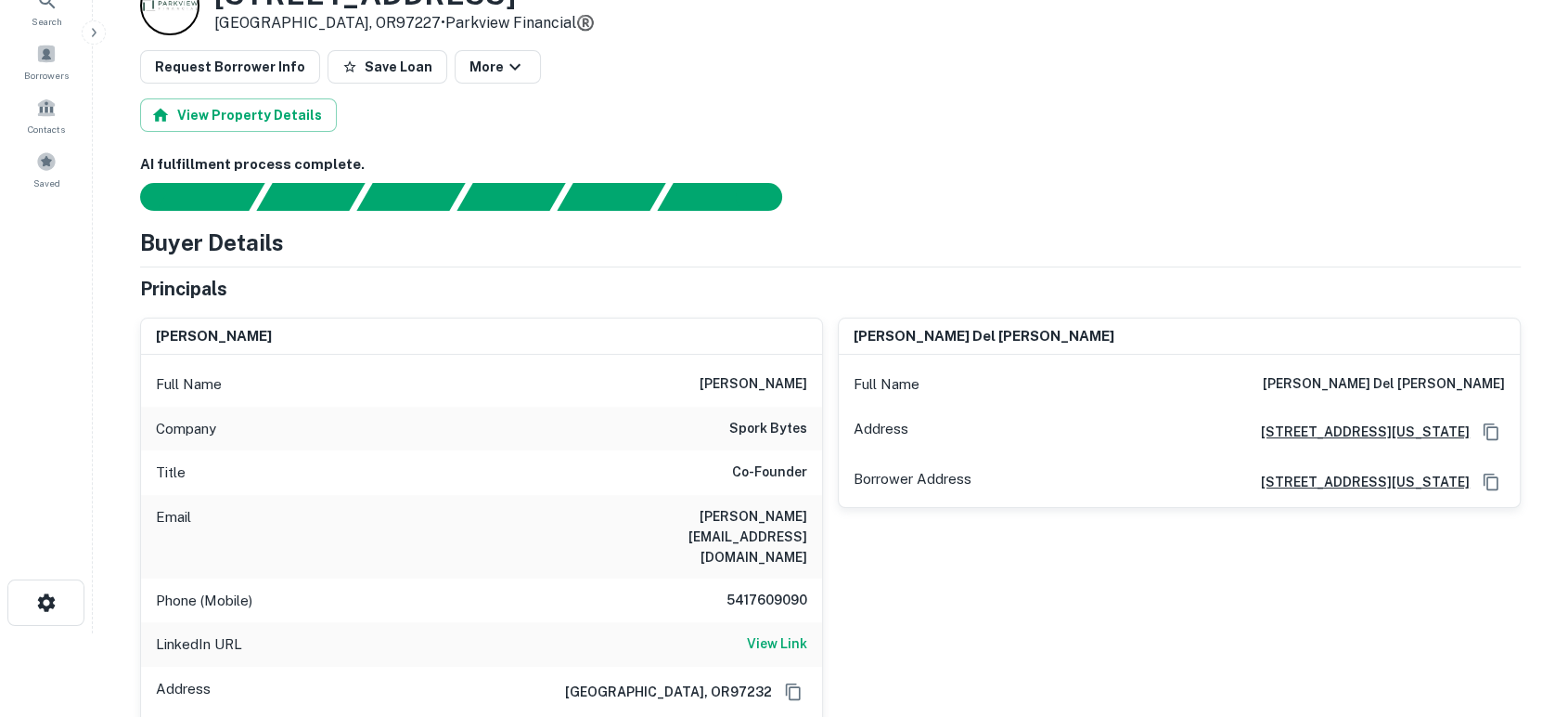
scroll to position [138, 0]
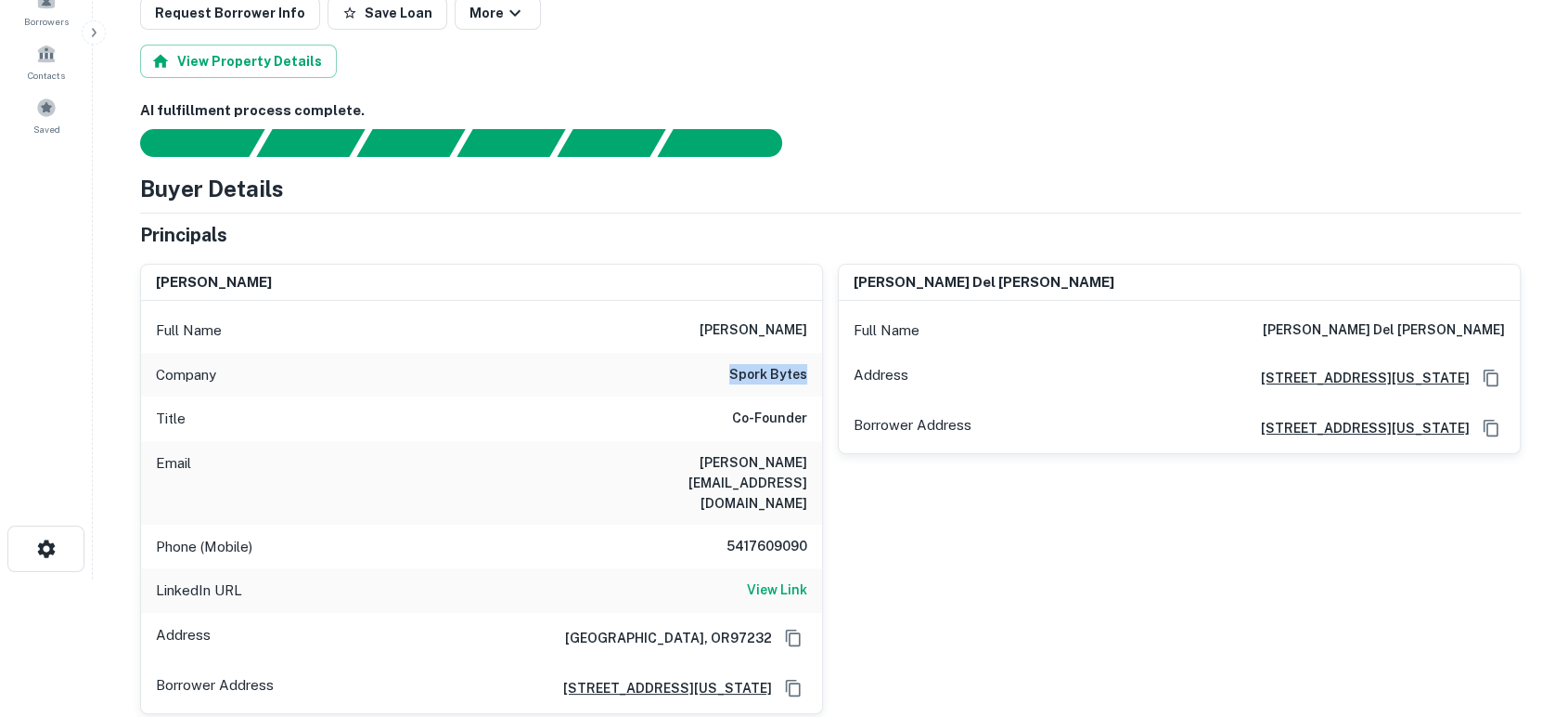
drag, startPoint x: 708, startPoint y: 379, endPoint x: 805, endPoint y: 380, distance: 97.0
click at [805, 380] on div "Company spork bytes" at bounding box center [482, 375] width 681 height 45
copy h6 "spork bytes"
click at [977, 562] on div "[PERSON_NAME] del [PERSON_NAME] Full Name [PERSON_NAME] del [PERSON_NAME] Addre…" at bounding box center [1172, 480] width 698 height 465
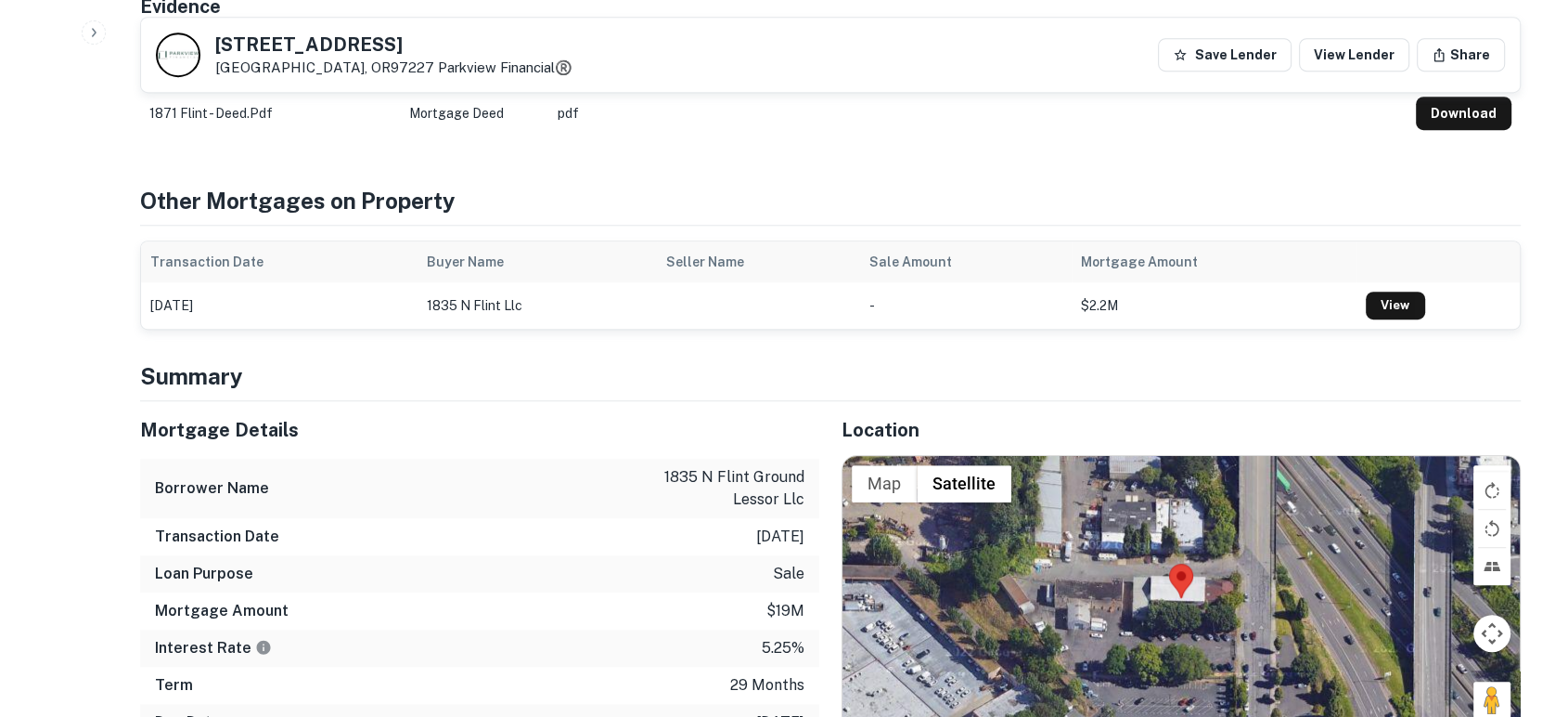
scroll to position [413, 0]
